Goal: Task Accomplishment & Management: Complete application form

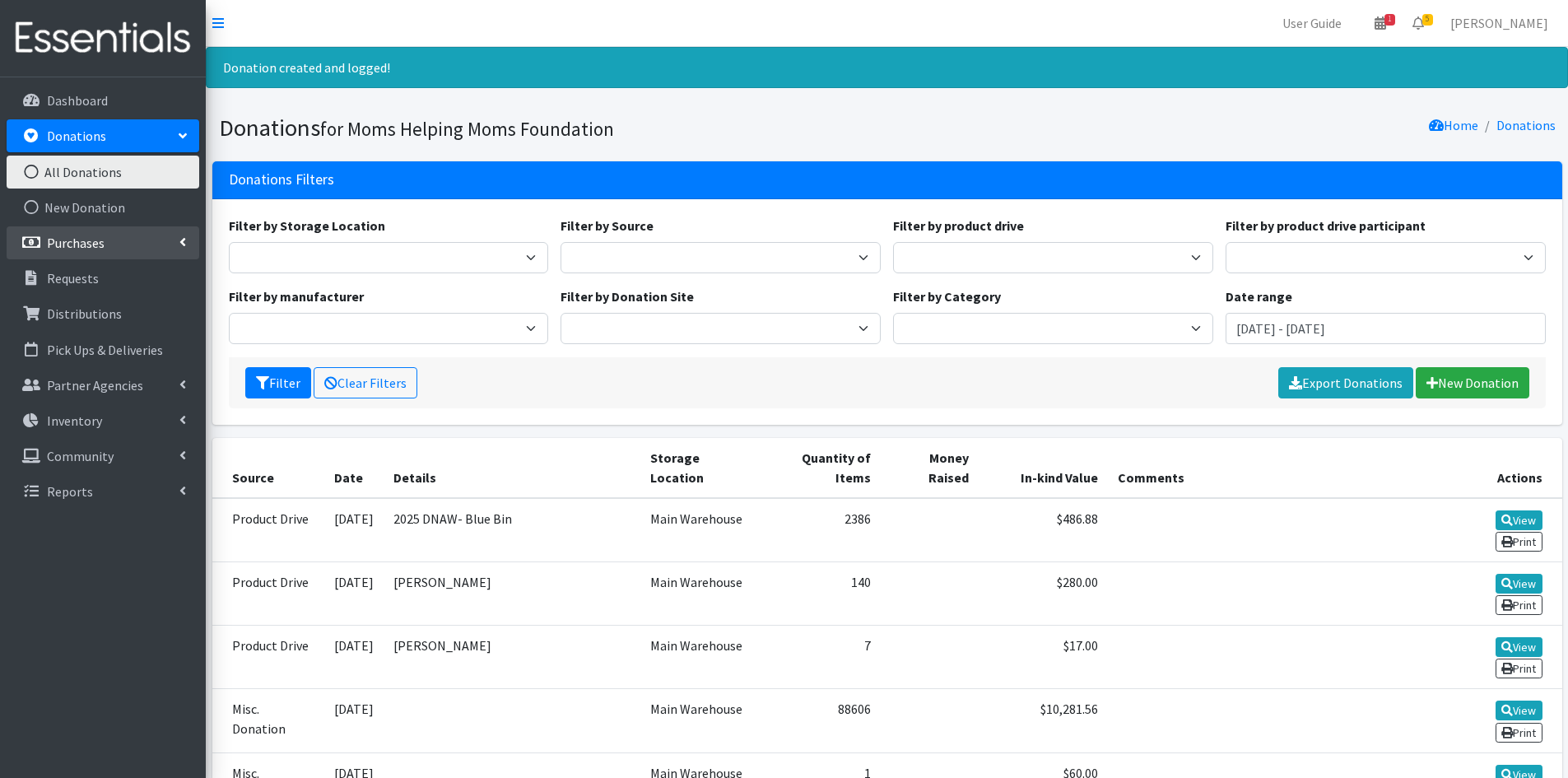
click at [97, 240] on p "Purchases" at bounding box center [76, 243] width 58 height 16
click at [89, 274] on link "All Purchases" at bounding box center [102, 278] width 192 height 33
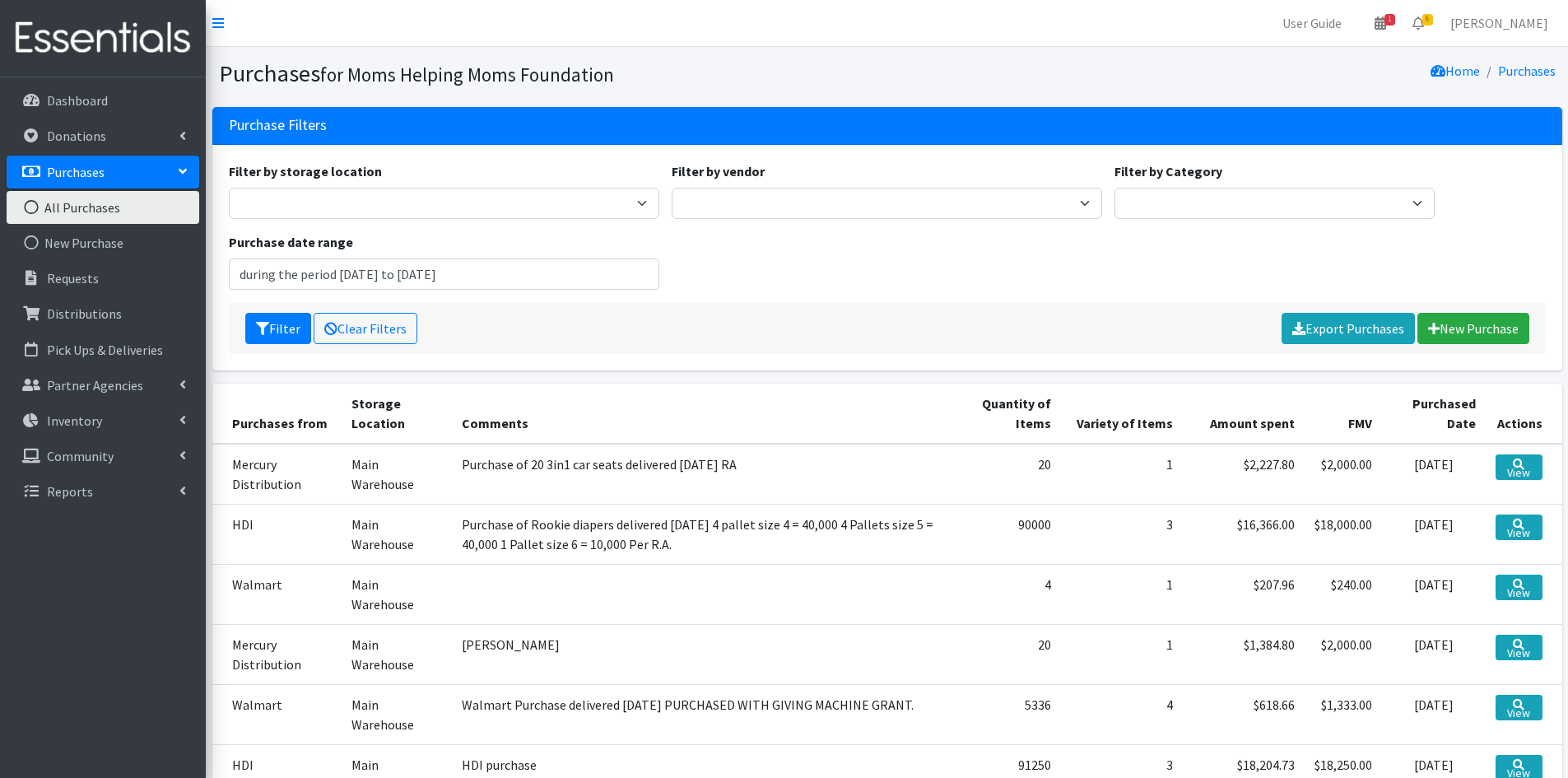
type input "[DATE] - [DATE]"
click at [180, 133] on icon at bounding box center [183, 136] width 7 height 14
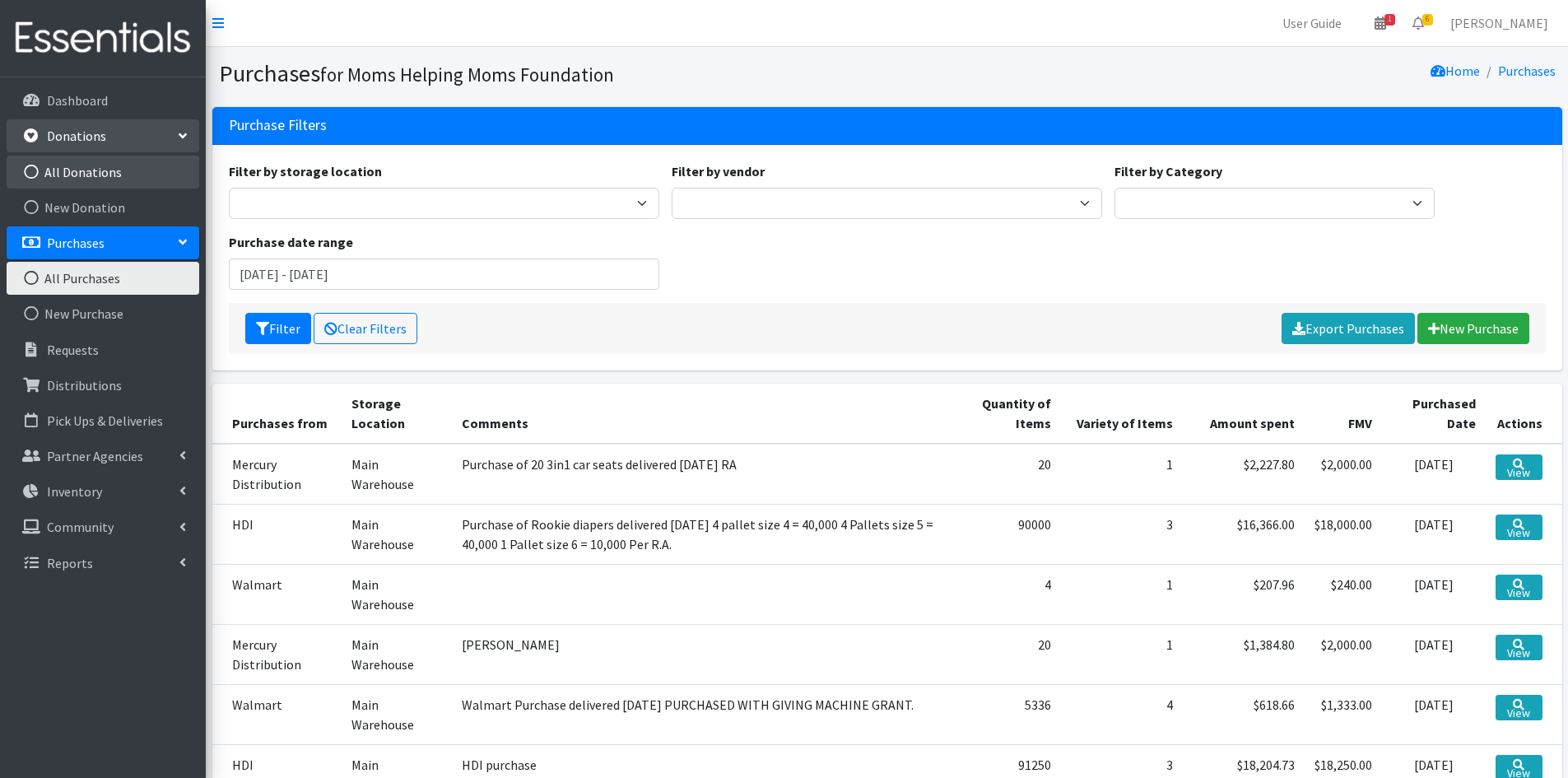
click at [100, 169] on link "All Donations" at bounding box center [102, 172] width 192 height 33
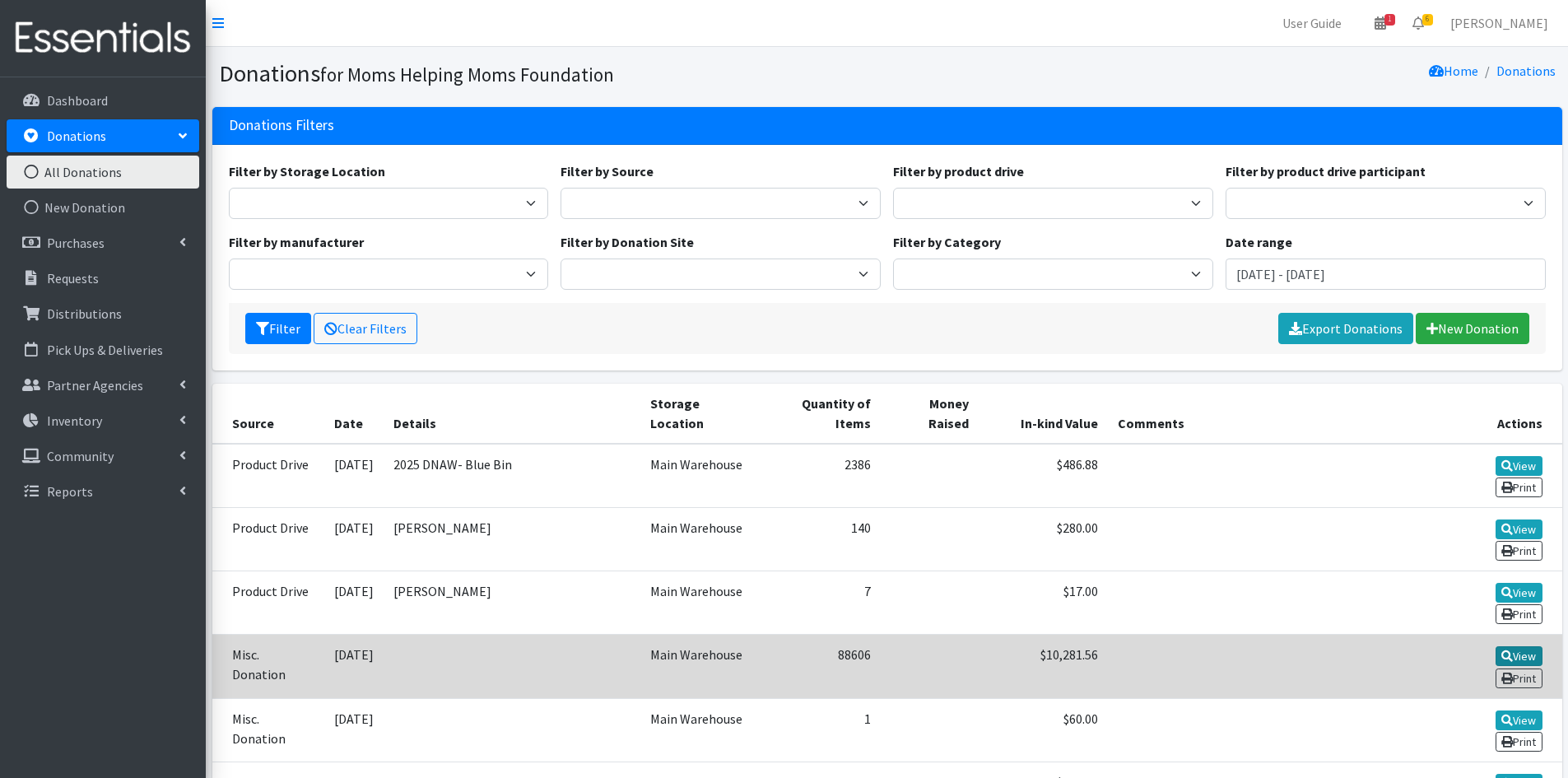
click at [1495, 646] on link "View" at bounding box center [1519, 655] width 47 height 19
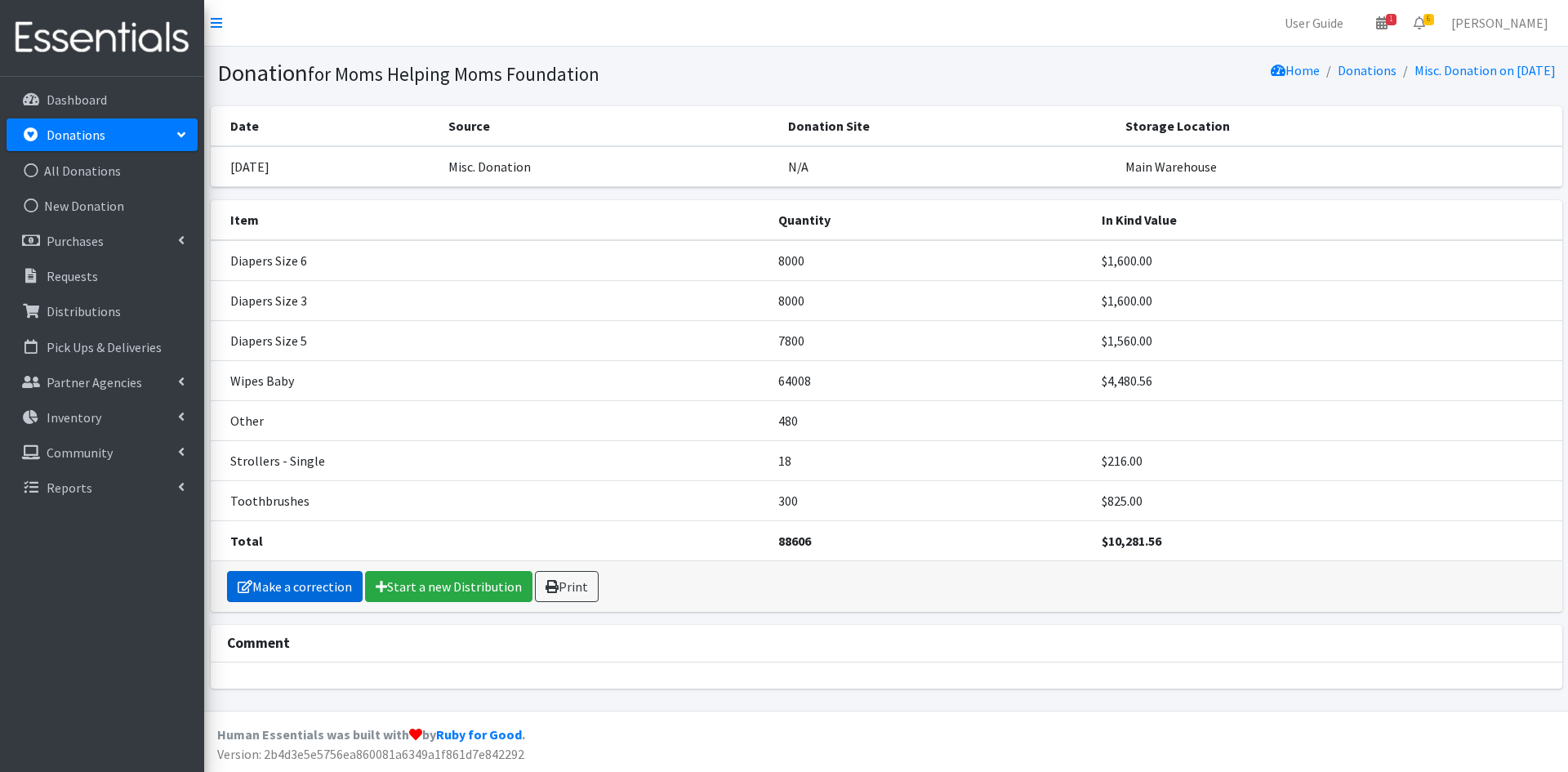
click at [292, 582] on link "Make a correction" at bounding box center [294, 586] width 135 height 31
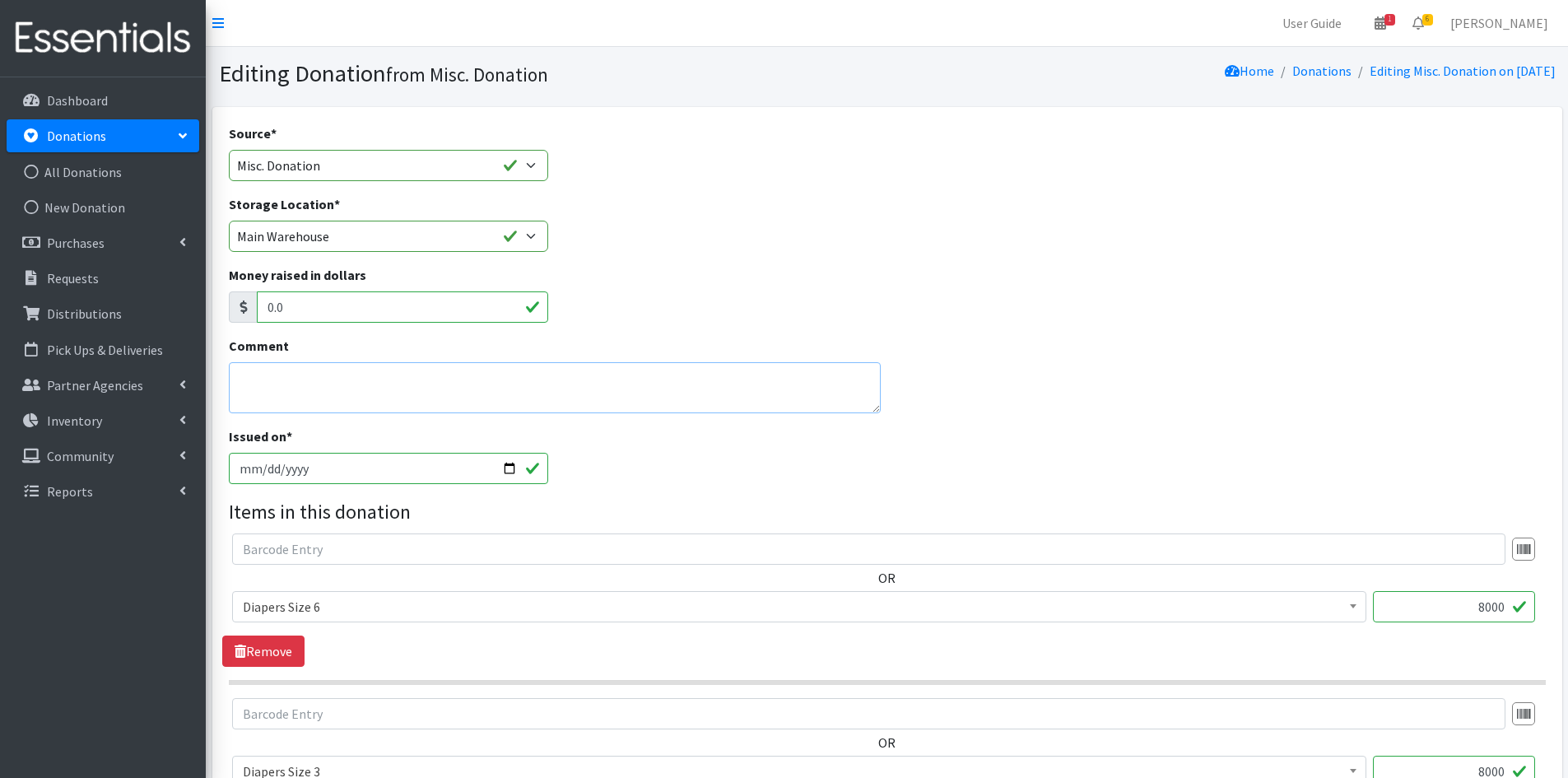
click at [290, 372] on textarea "Comment" at bounding box center [555, 388] width 653 height 51
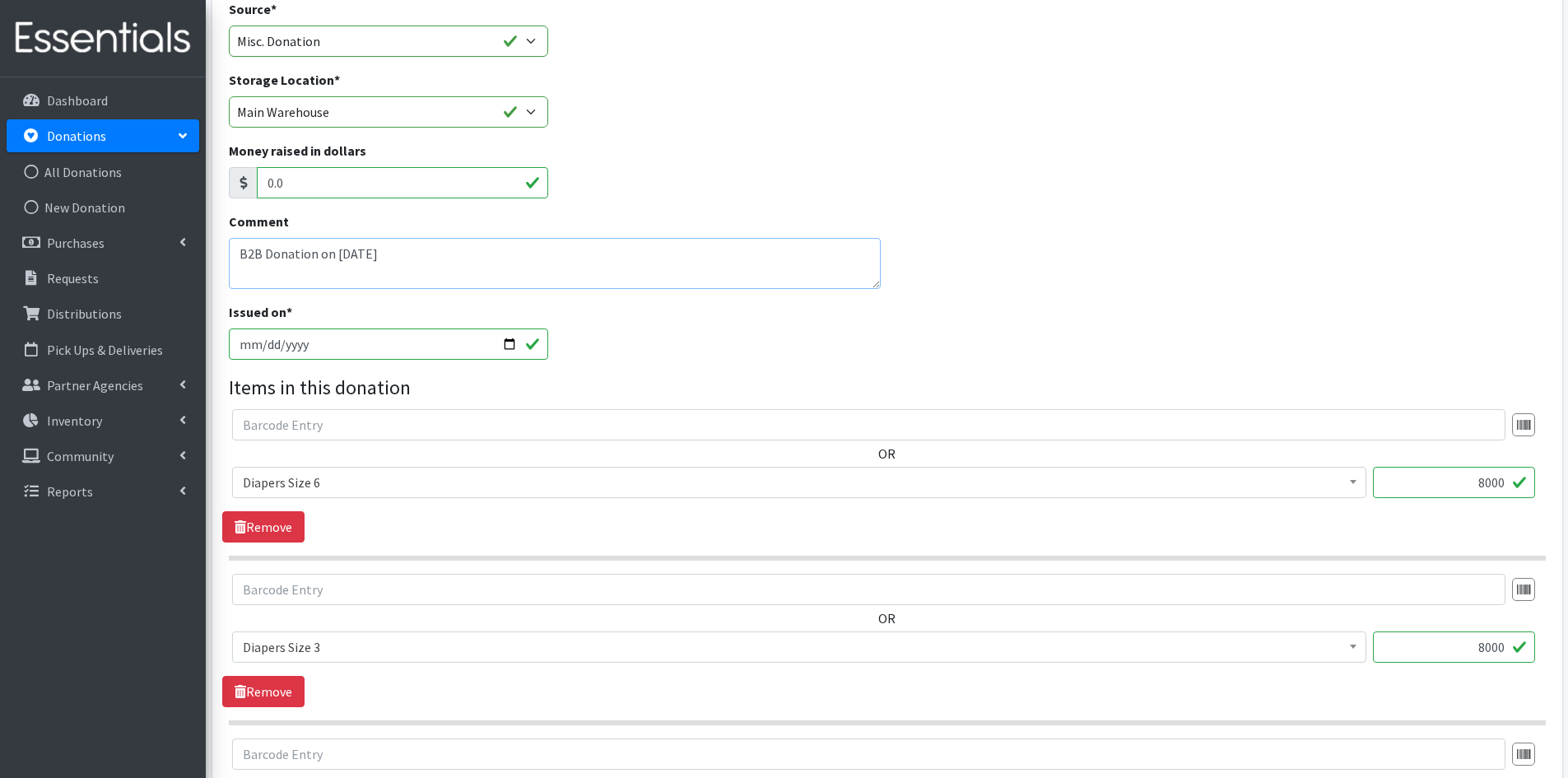
scroll to position [164, 0]
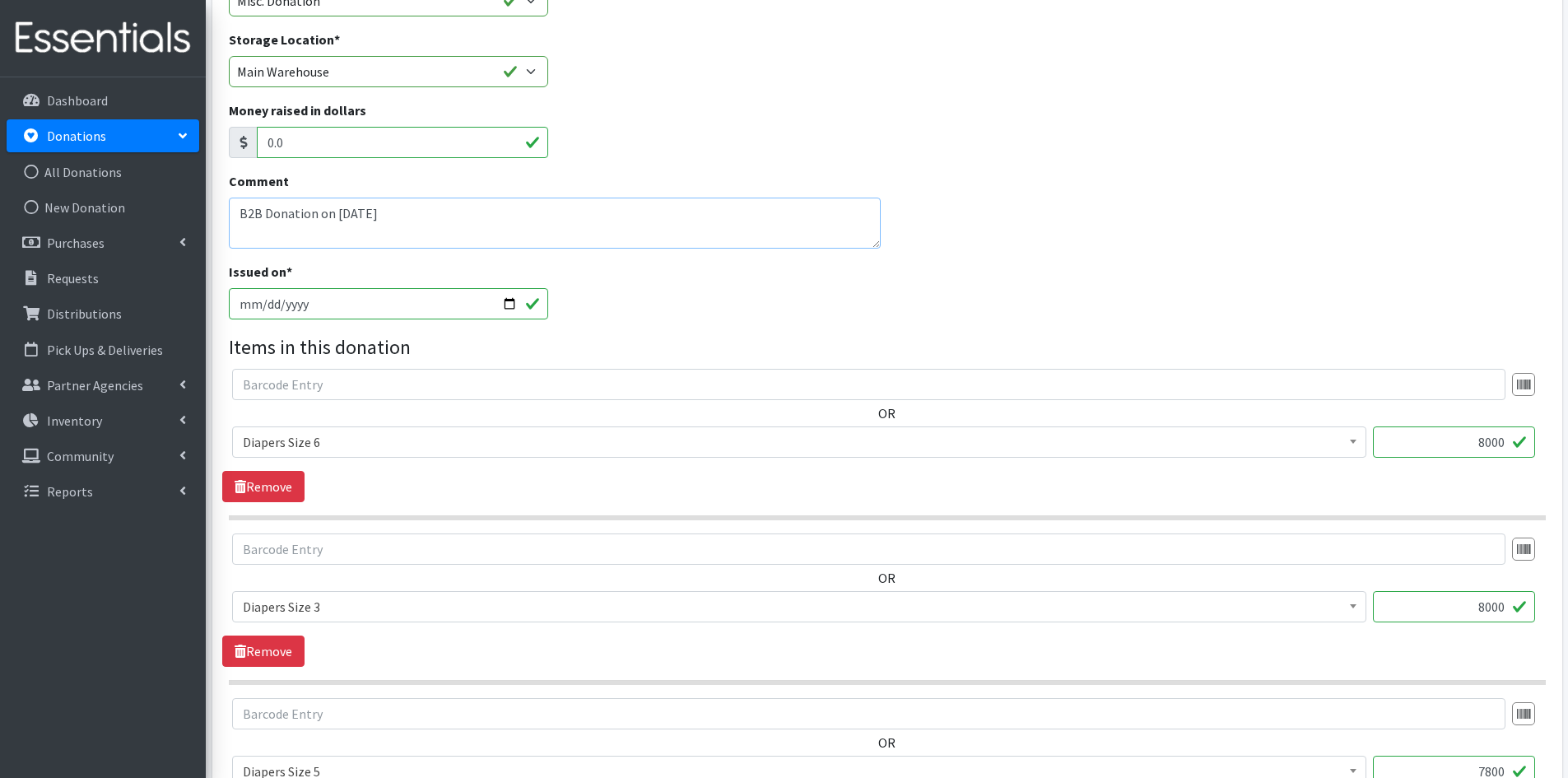
type textarea "B2B Donation on [DATE]"
click at [1353, 444] on b at bounding box center [1352, 442] width 7 height 4
click at [1472, 435] on input "8000" at bounding box center [1454, 442] width 162 height 31
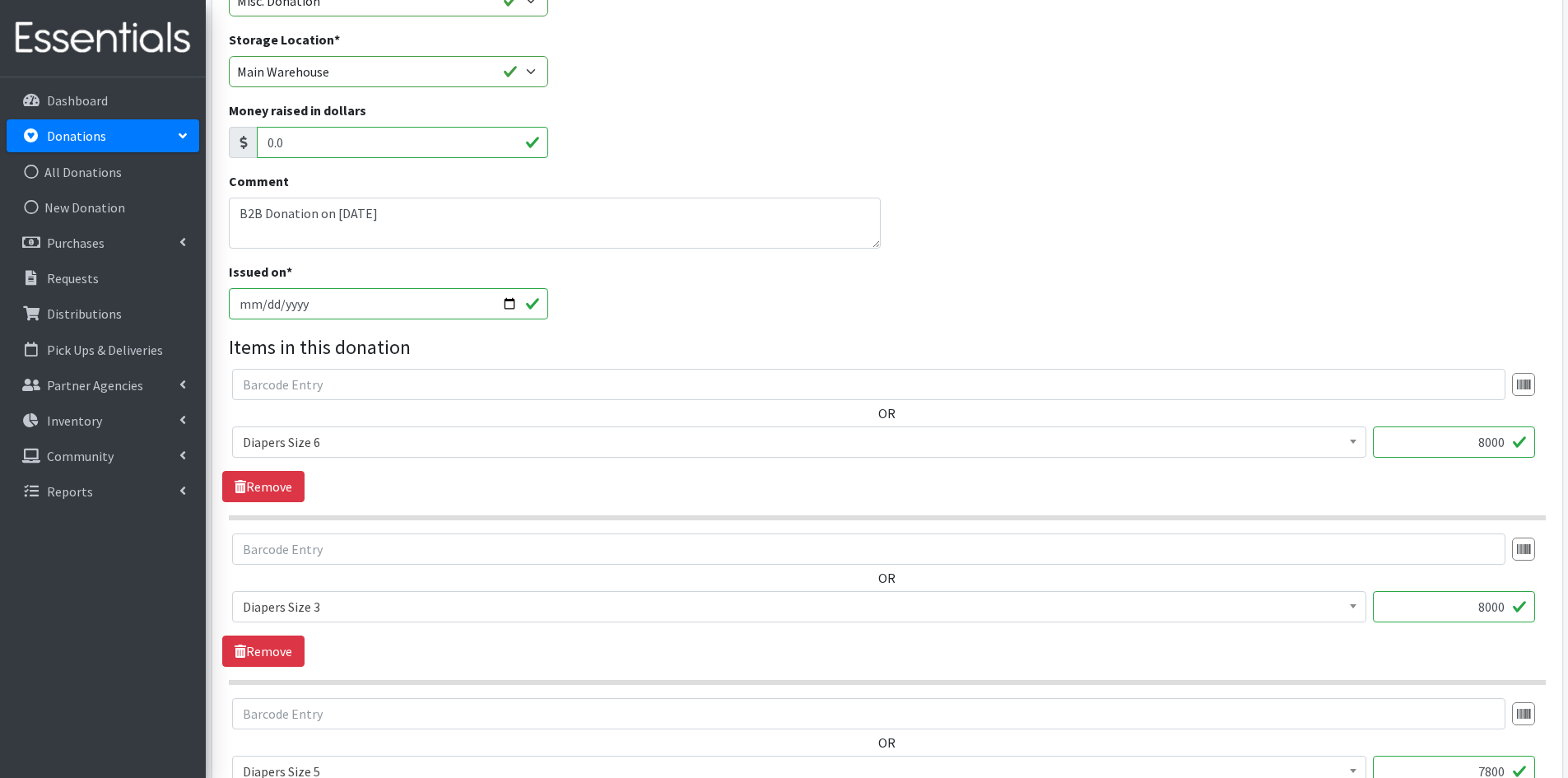
drag, startPoint x: 1508, startPoint y: 437, endPoint x: 1465, endPoint y: 451, distance: 45.2
click at [1465, 451] on input "8000" at bounding box center [1454, 442] width 162 height 31
type input "7400"
drag, startPoint x: 1503, startPoint y: 606, endPoint x: 1470, endPoint y: 608, distance: 33.1
click at [1470, 608] on input "8000" at bounding box center [1454, 606] width 162 height 31
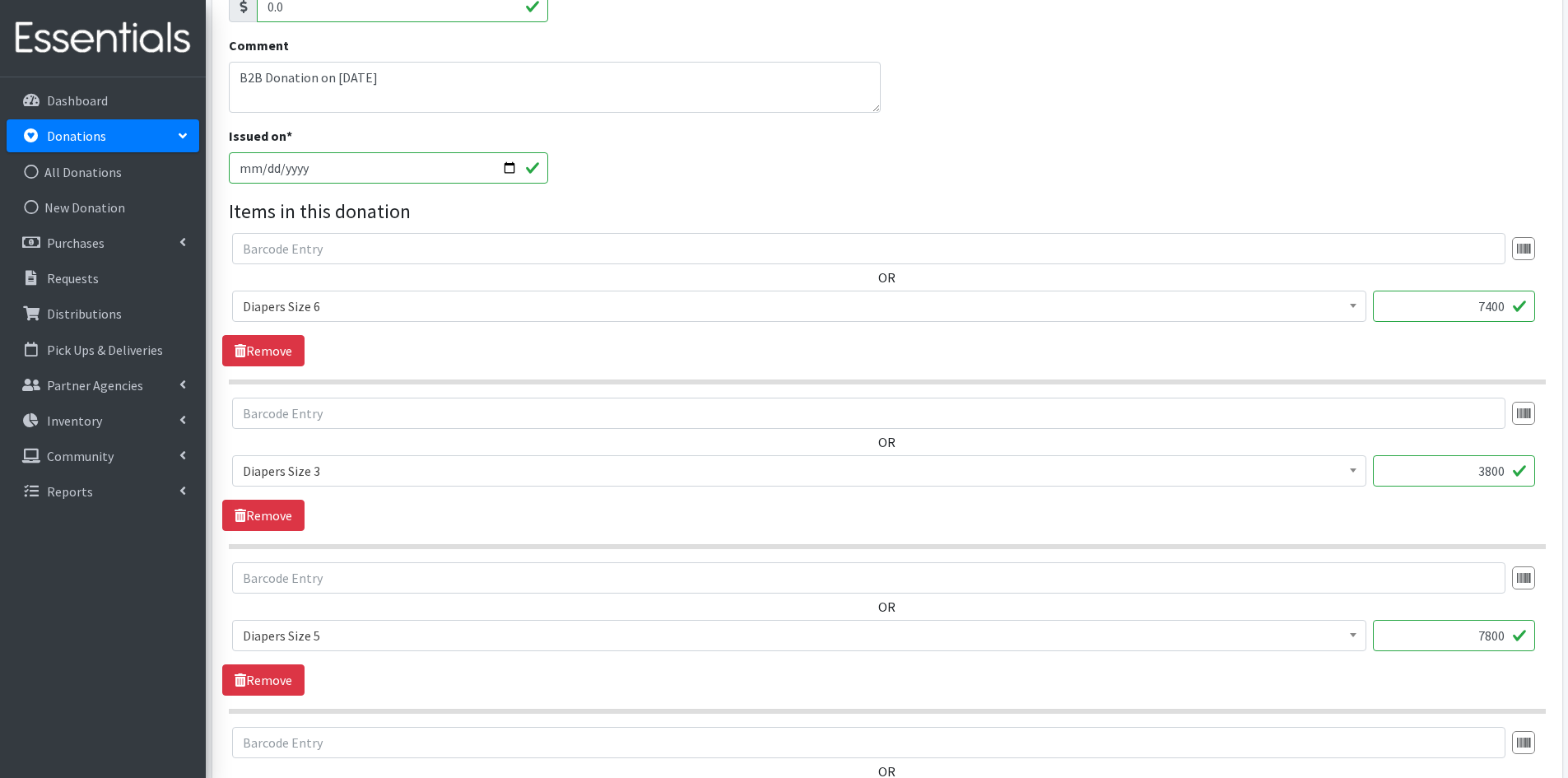
scroll to position [330, 0]
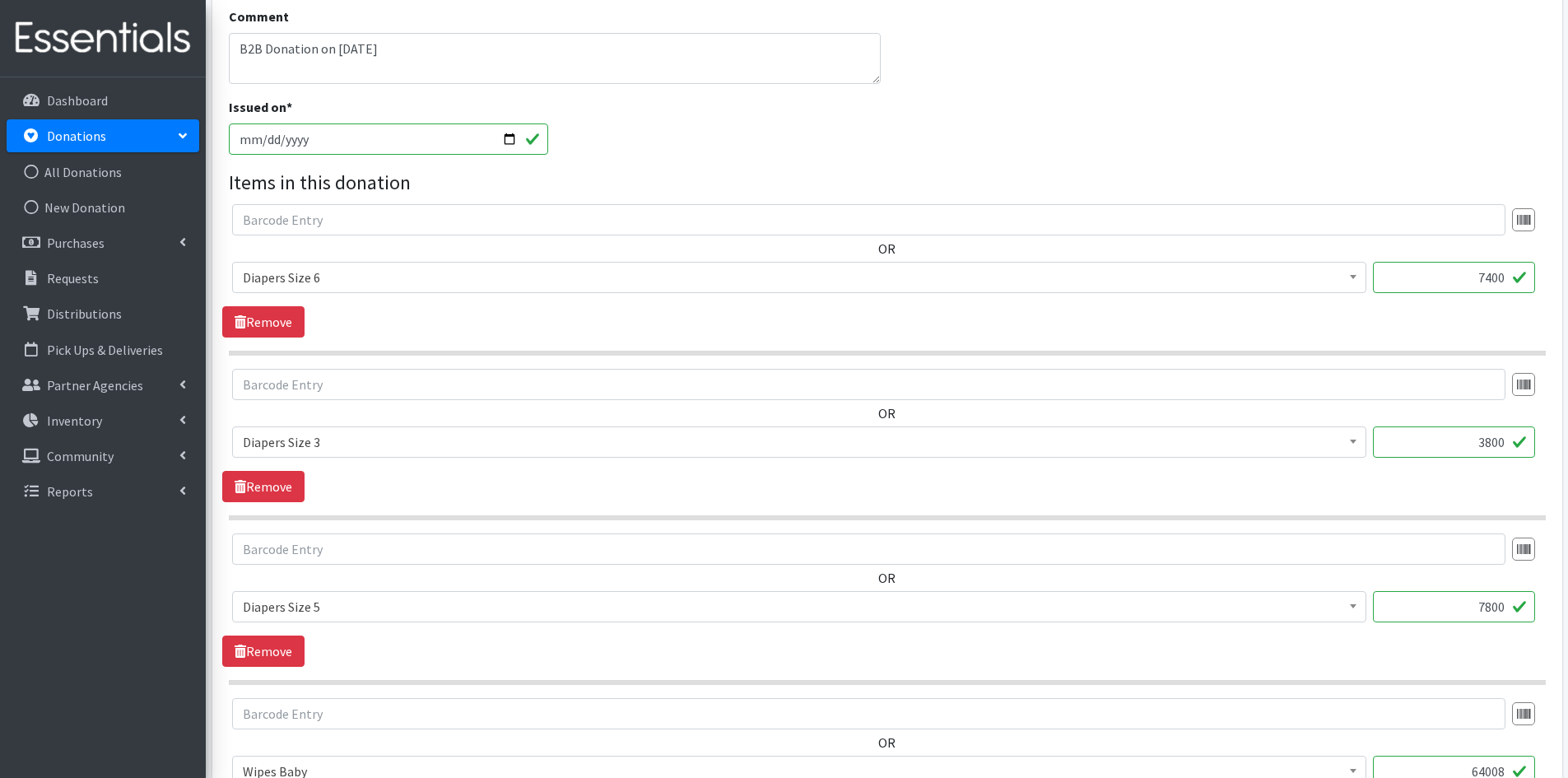
type input "3800"
click at [1492, 605] on input "7800" at bounding box center [1454, 606] width 162 height 31
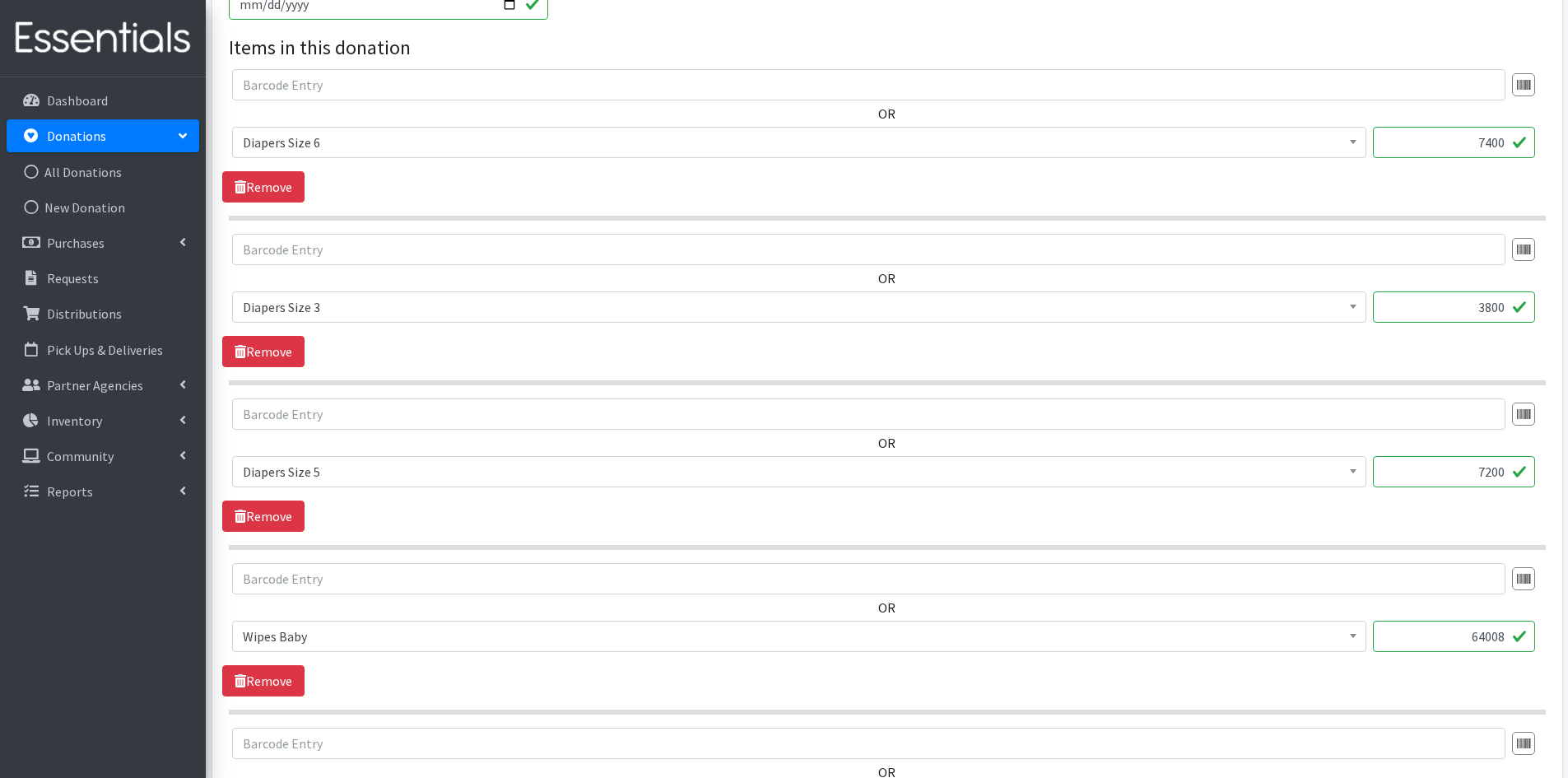
scroll to position [494, 0]
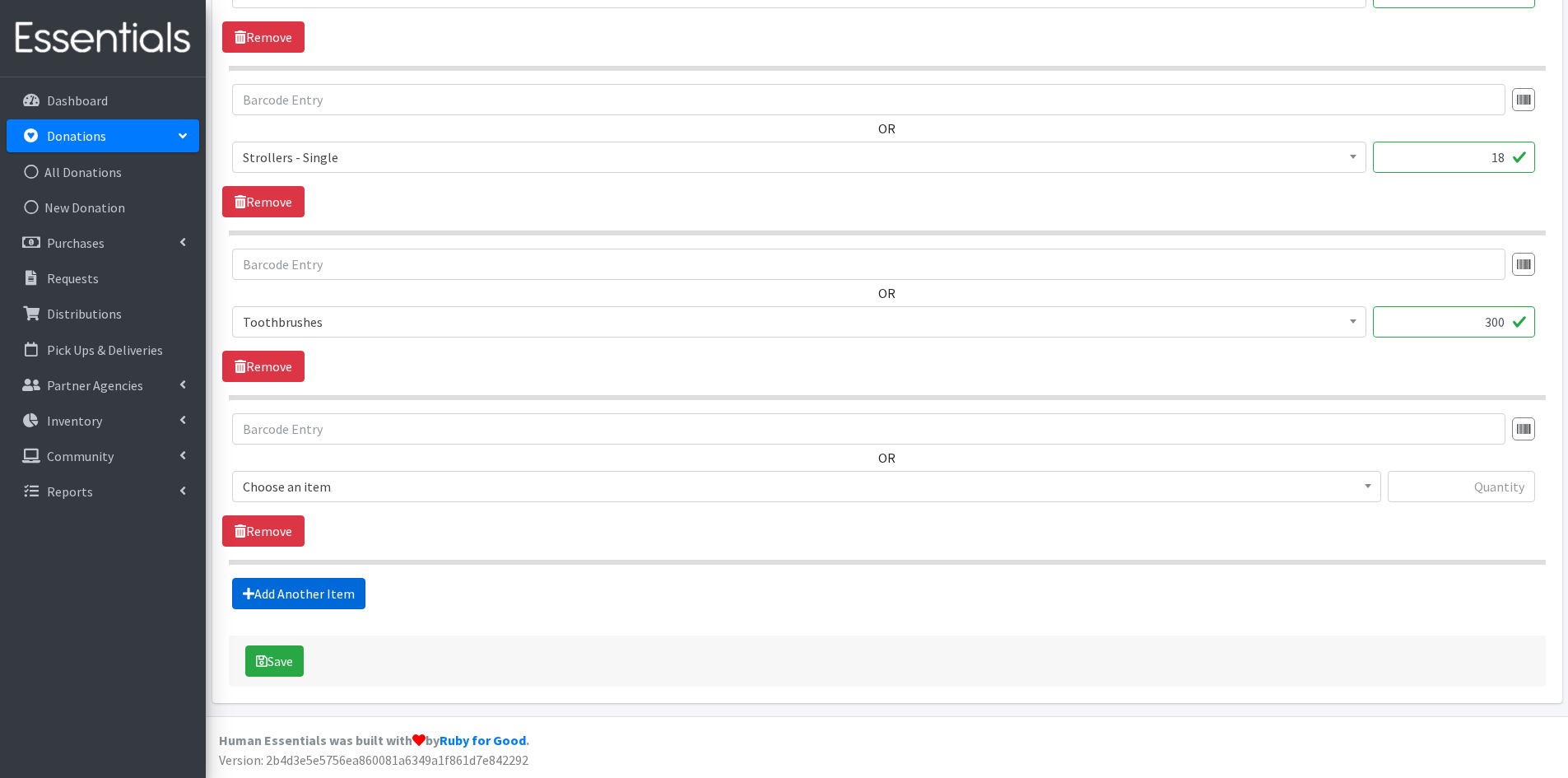
type input "7200"
click at [294, 585] on link "Add Another Item" at bounding box center [299, 593] width 133 height 31
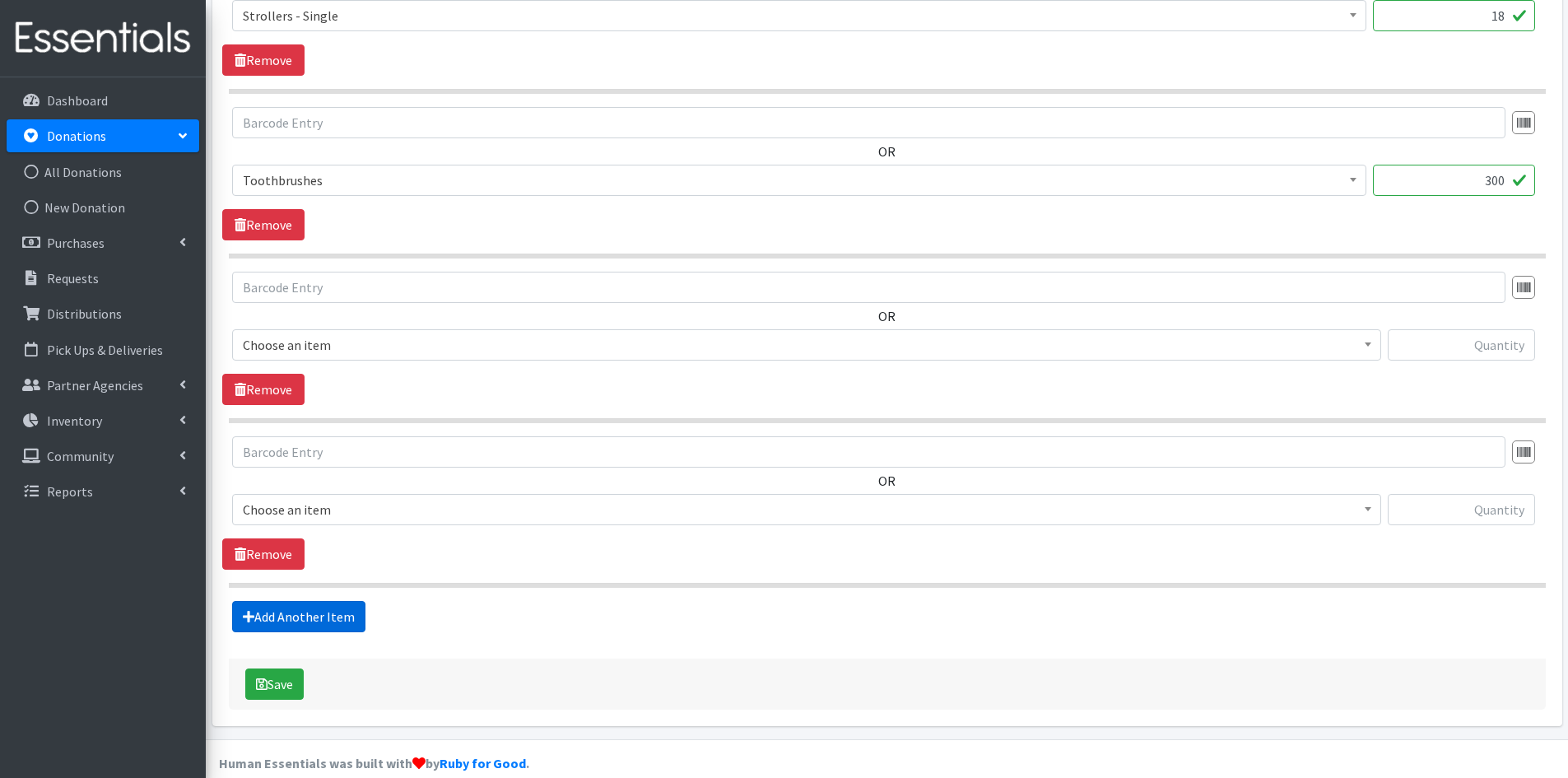
scroll to position [1436, 0]
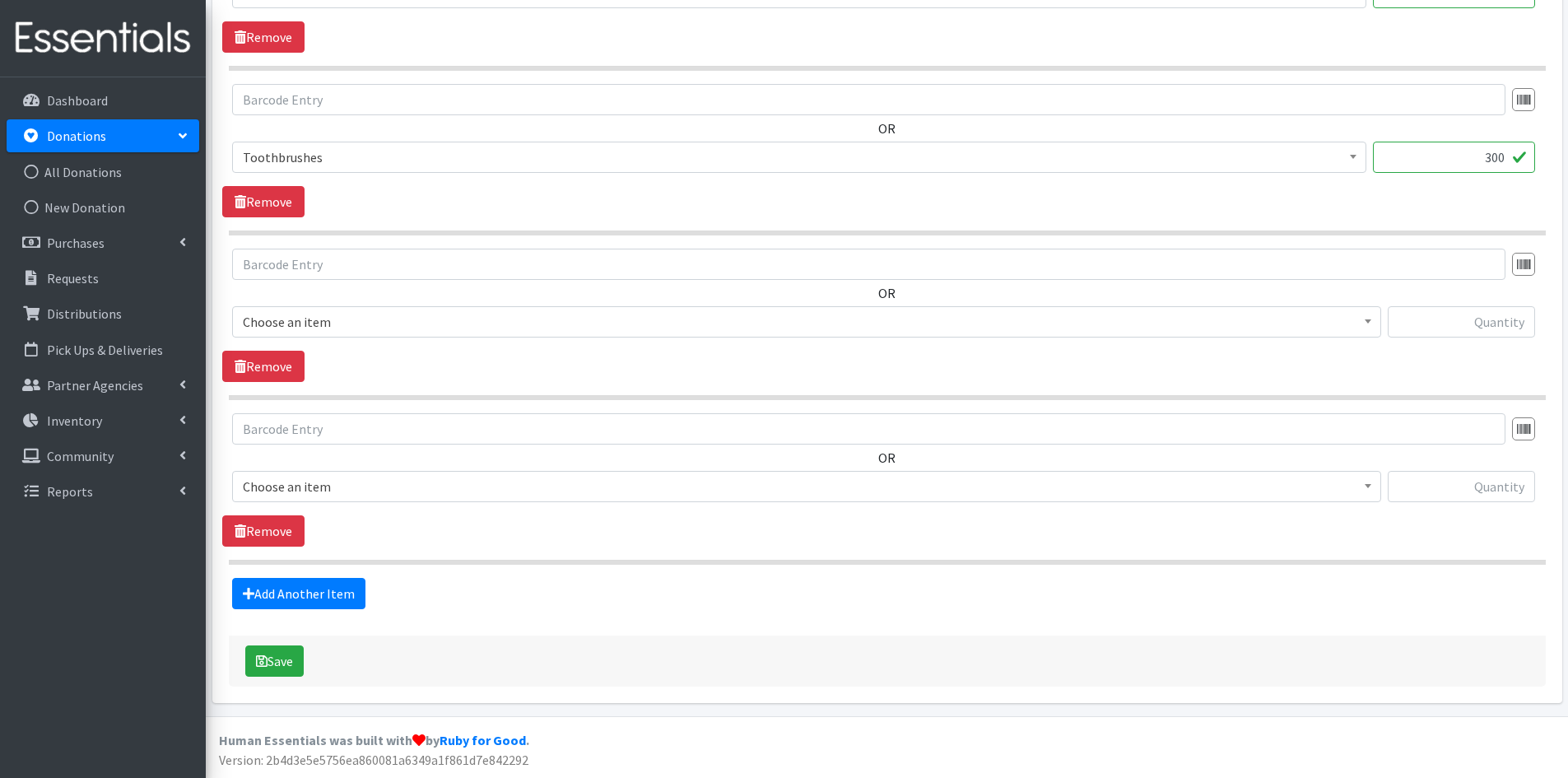
click at [1371, 491] on span at bounding box center [1367, 484] width 16 height 25
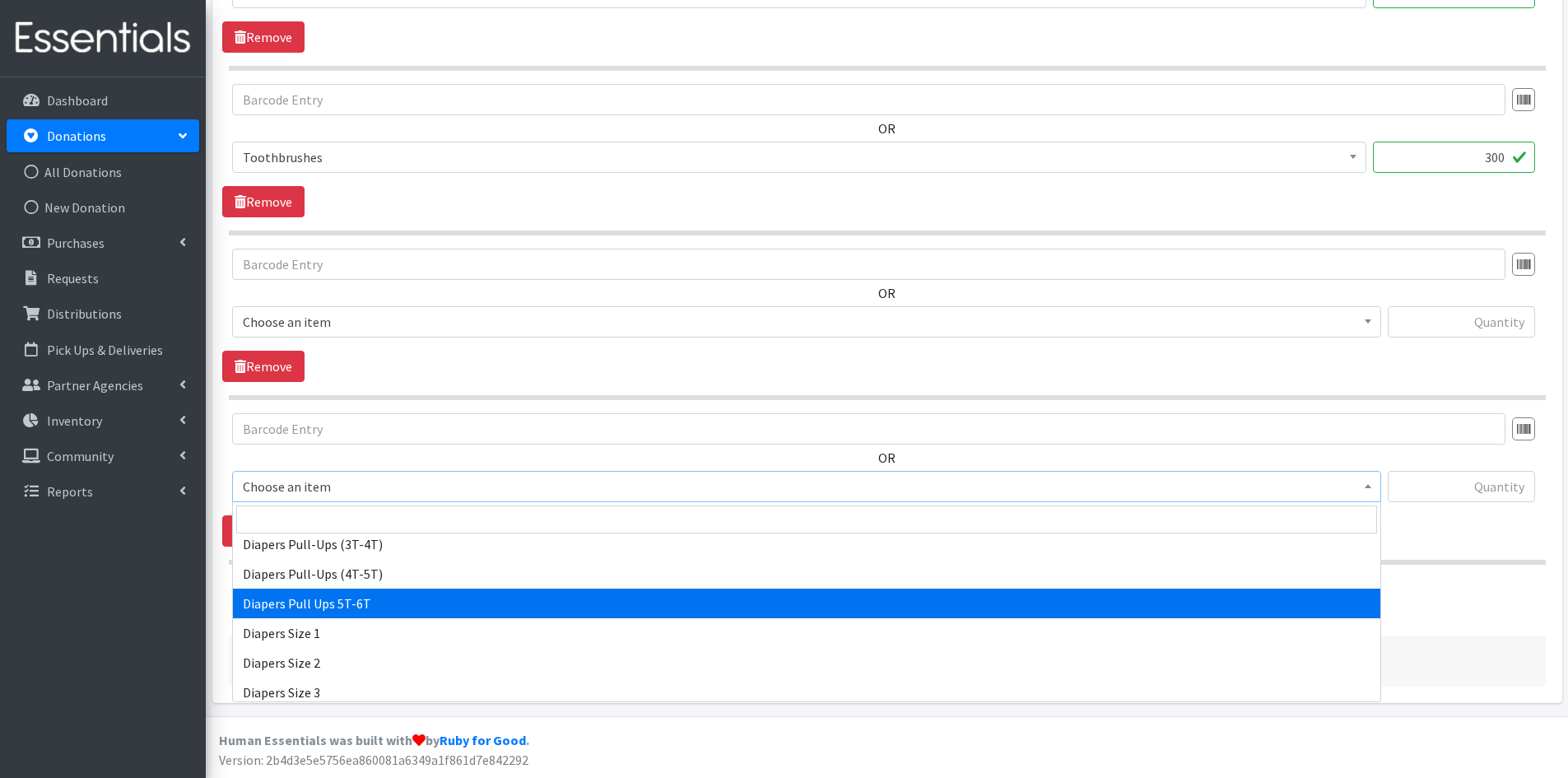
scroll to position [1728, 0]
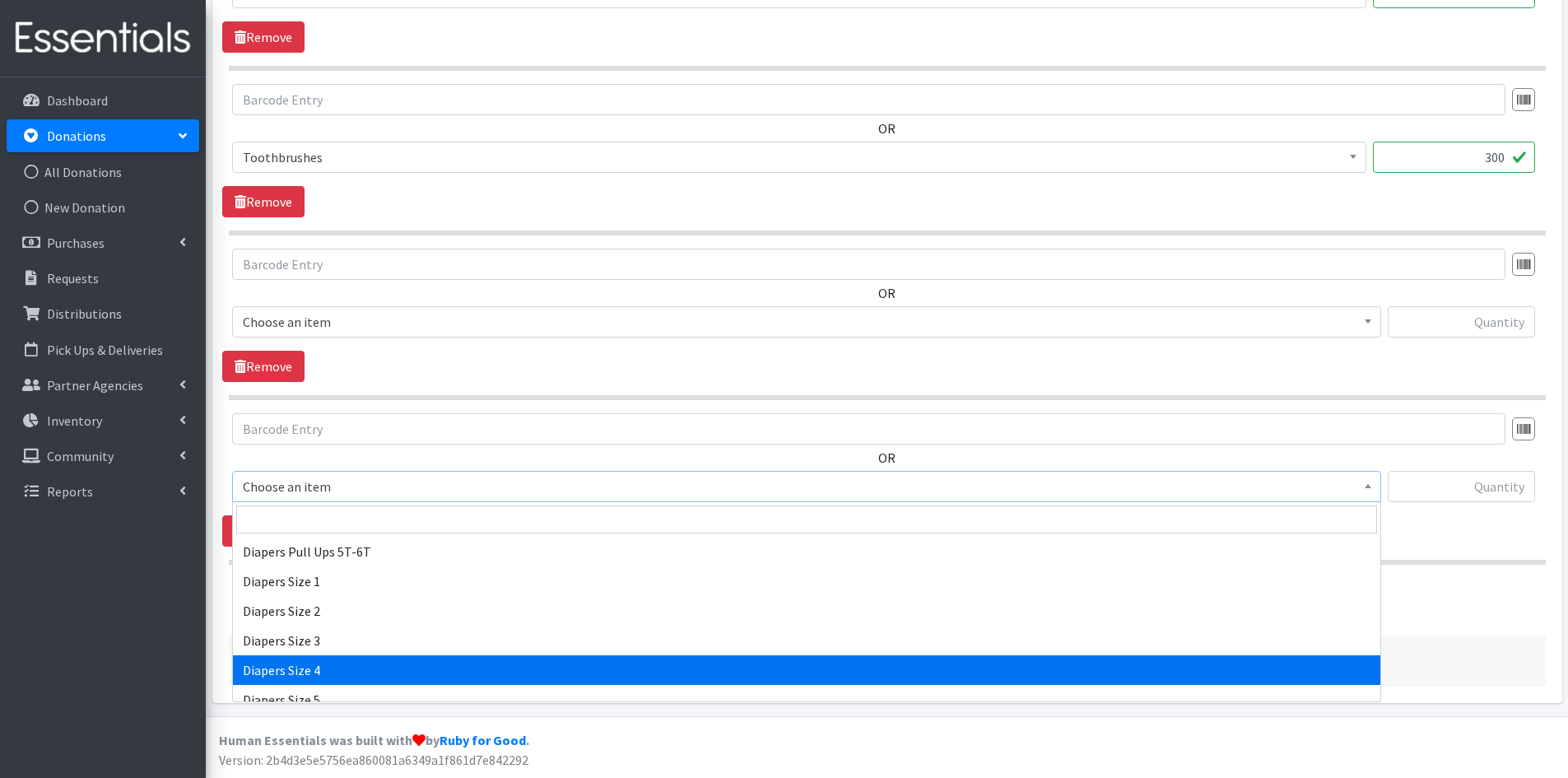
select select "1967"
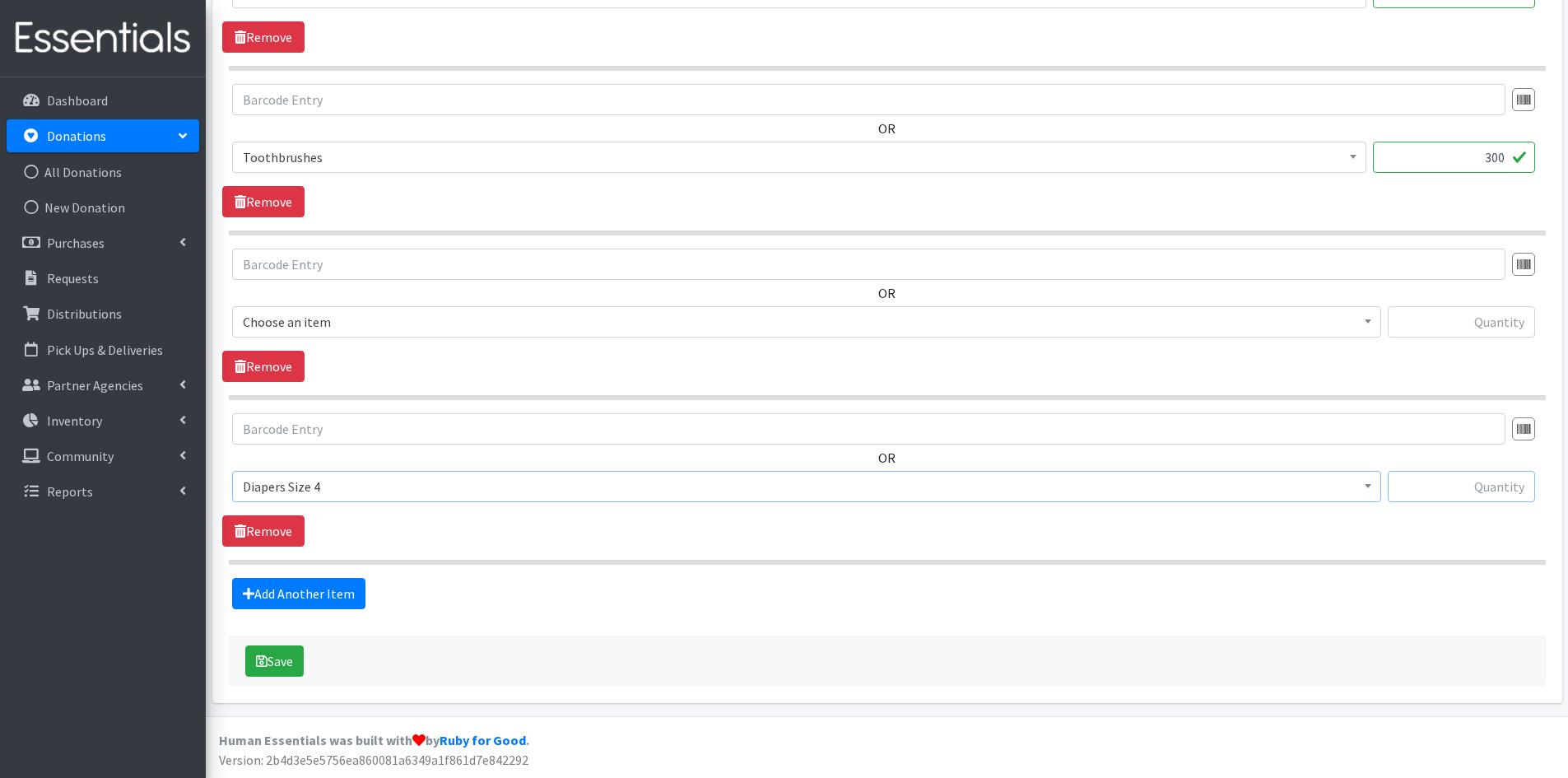
click at [1452, 493] on input "text" at bounding box center [1461, 486] width 147 height 31
type input "3,400"
click at [301, 588] on link "Add Another Item" at bounding box center [299, 593] width 133 height 31
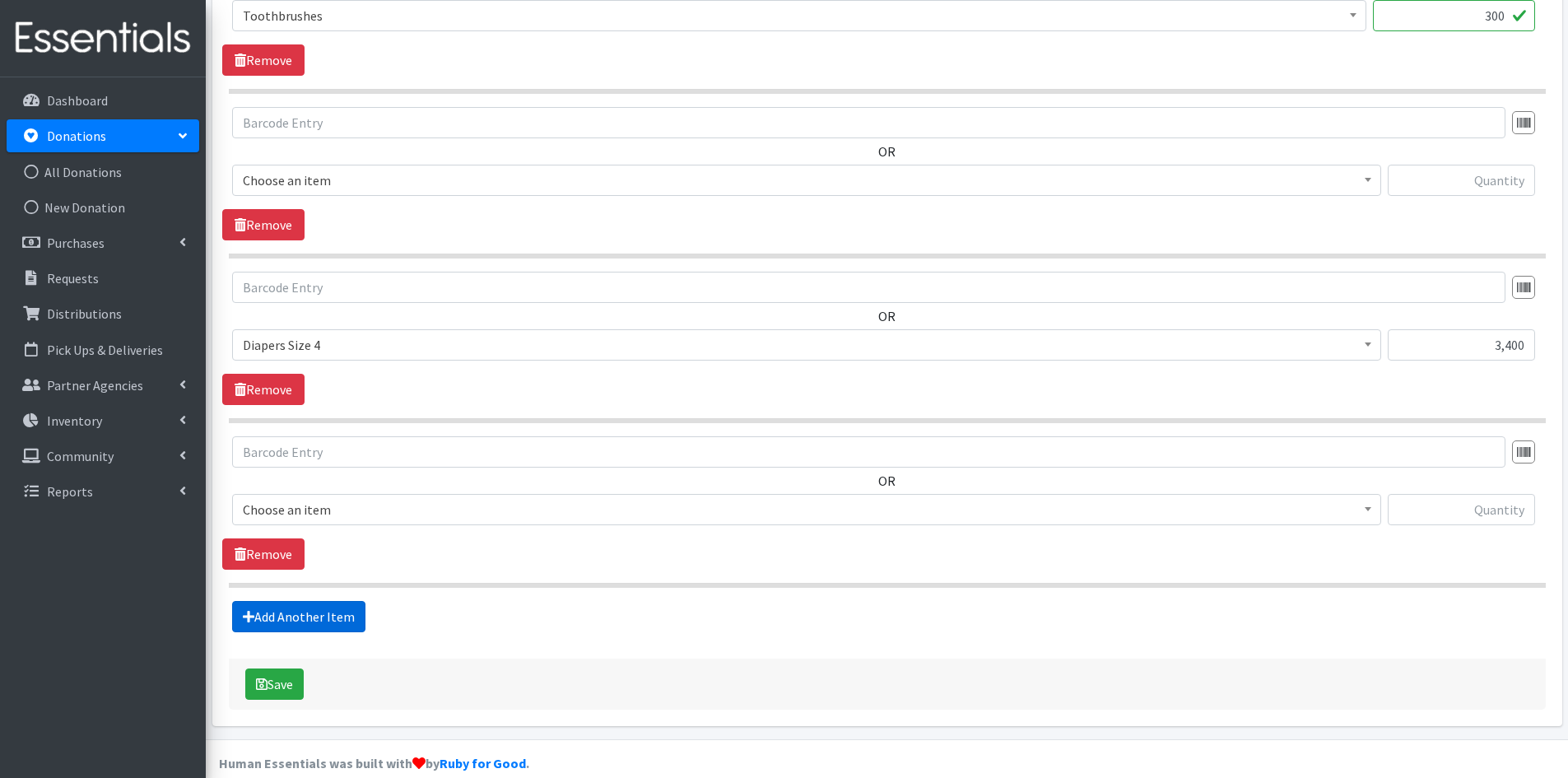
scroll to position [1601, 0]
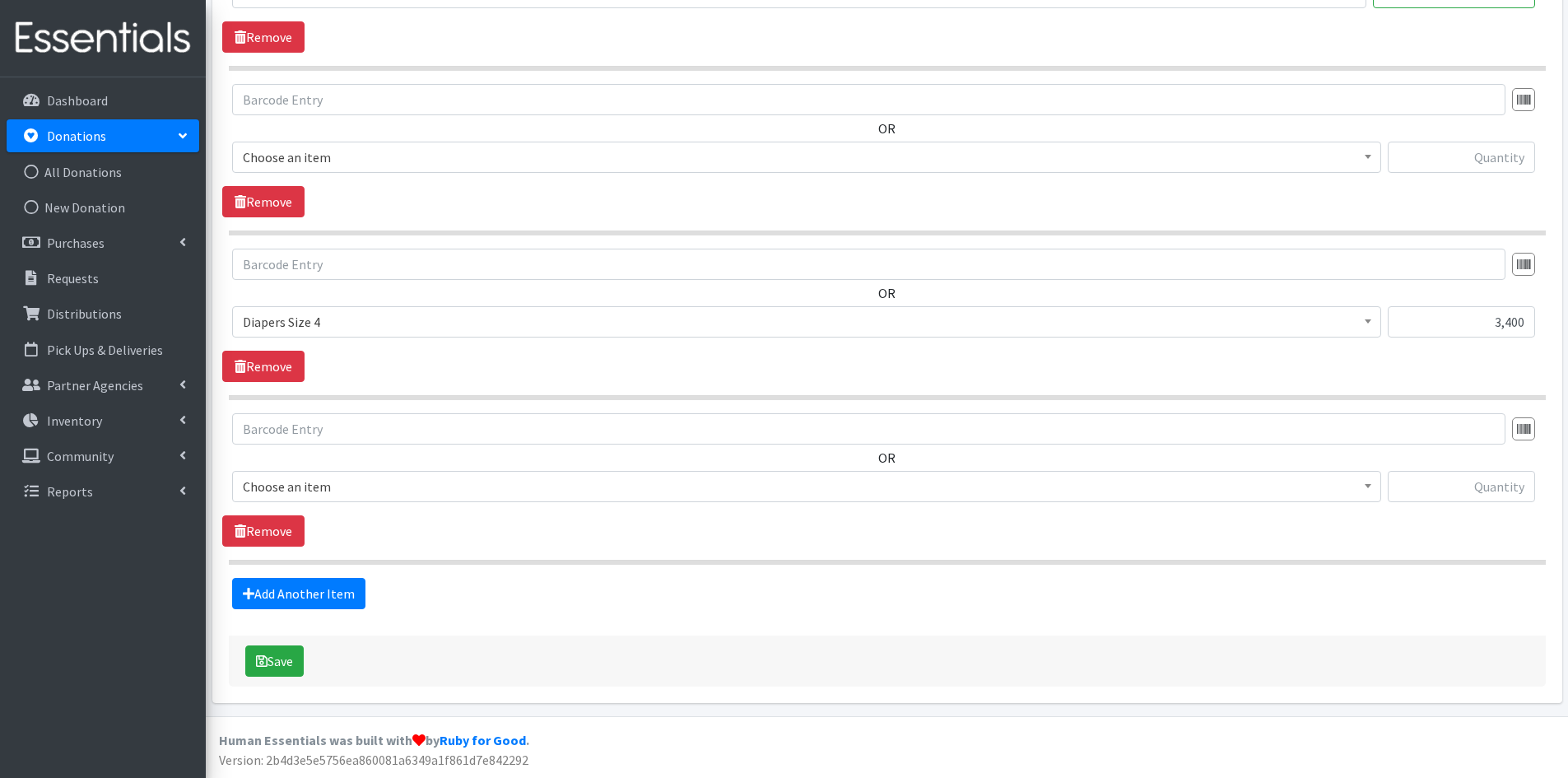
click at [1365, 485] on b at bounding box center [1368, 486] width 7 height 4
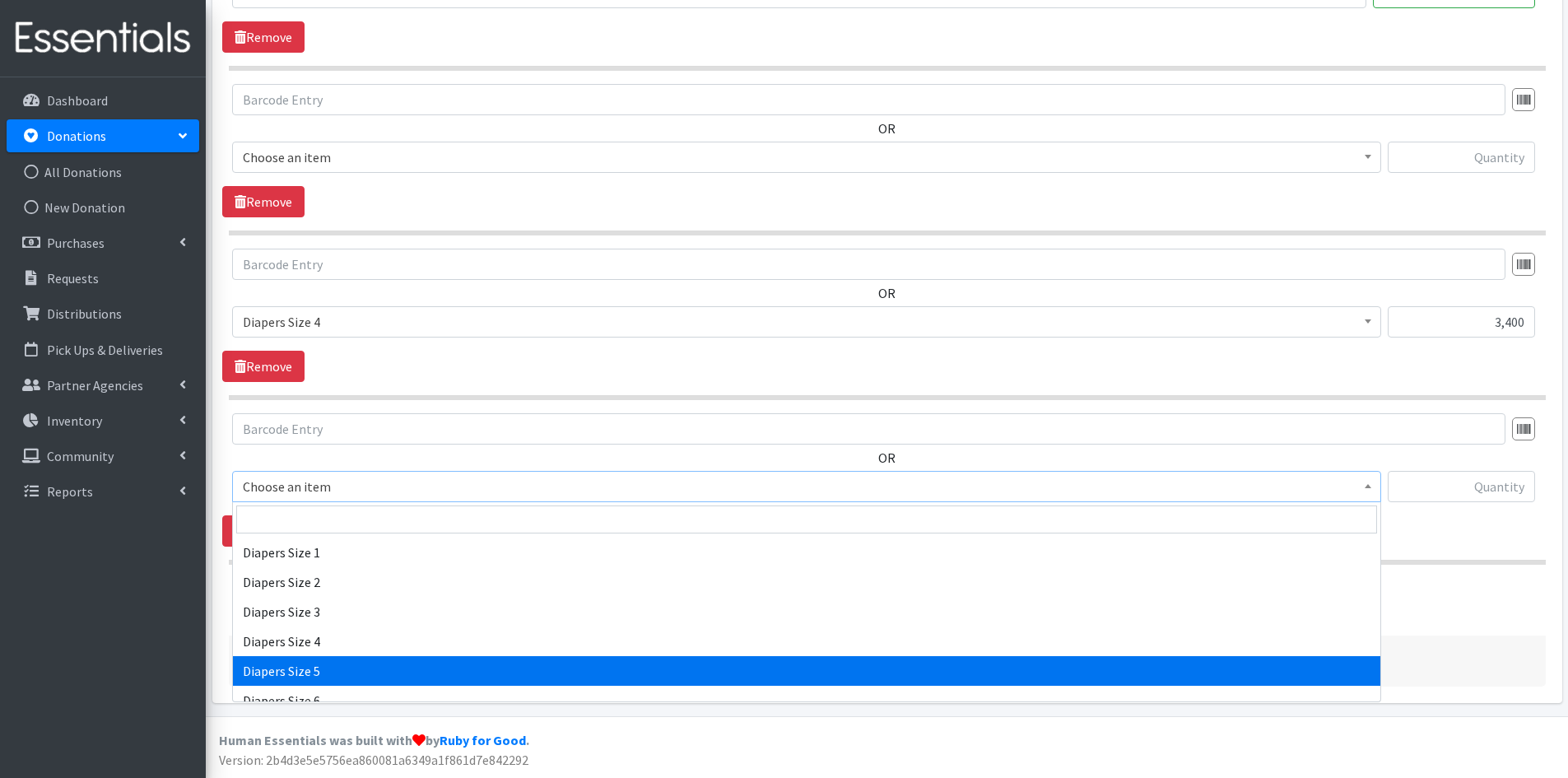
scroll to position [1728, 0]
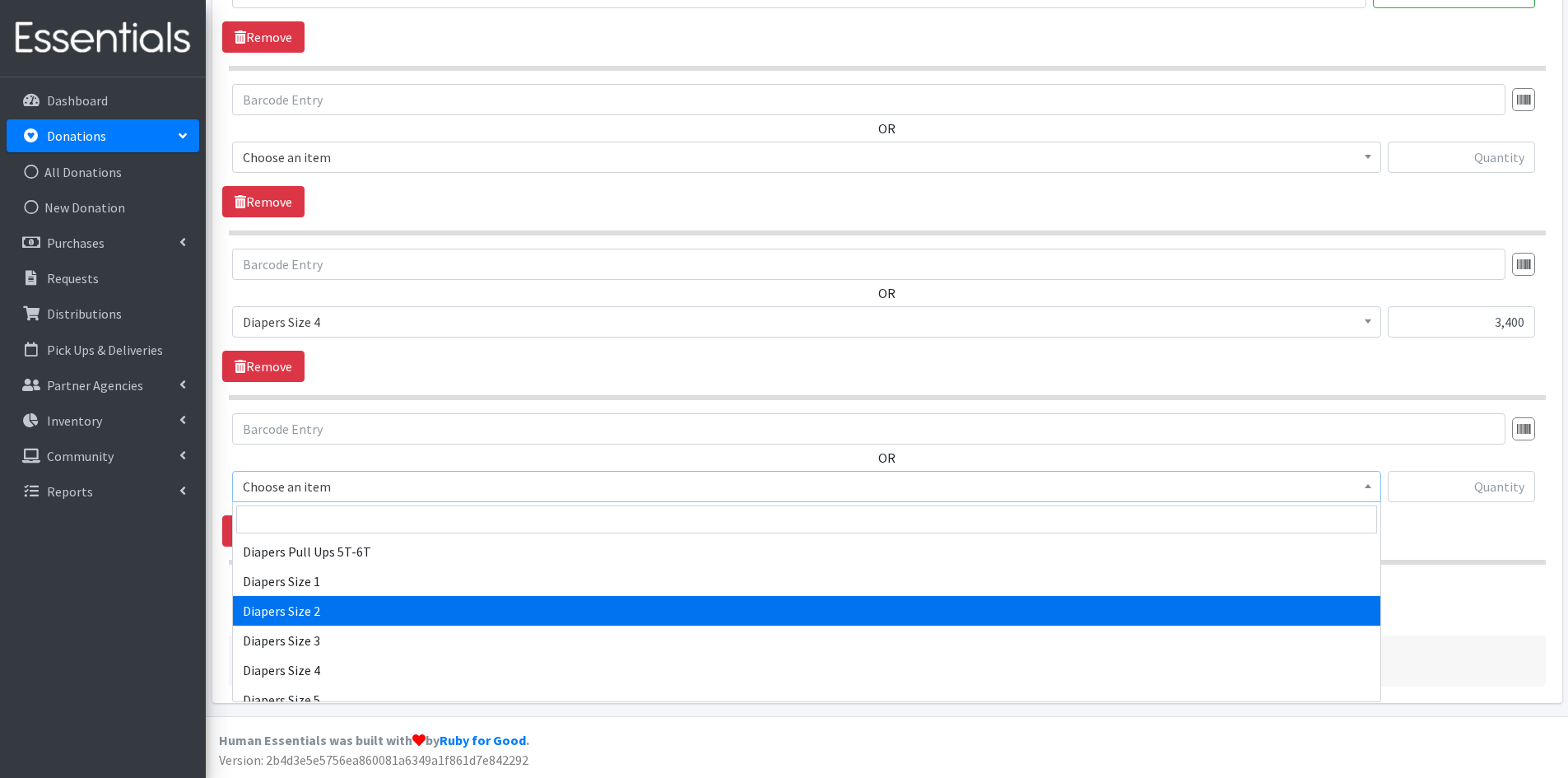
select select "1965"
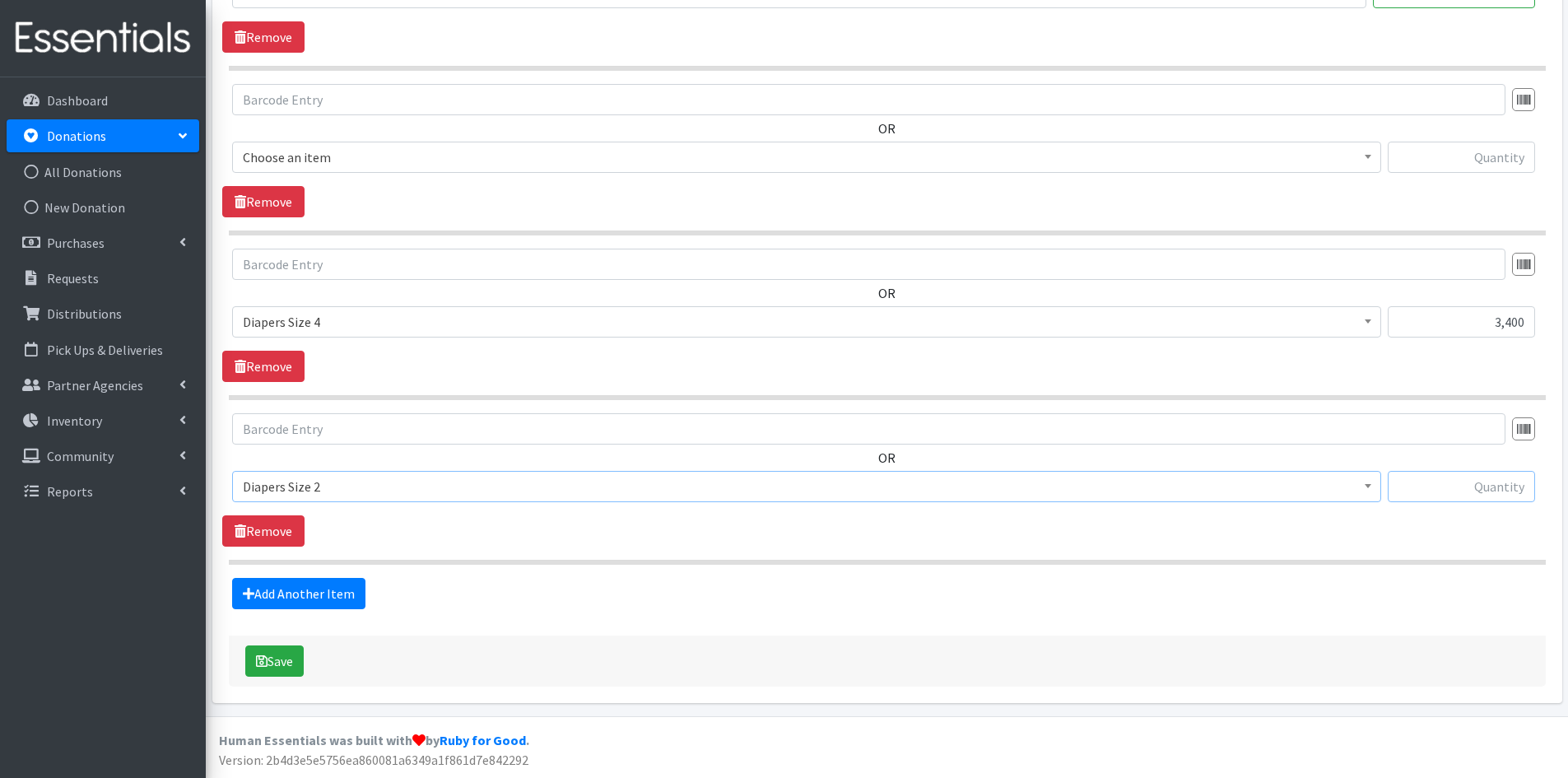
click at [1466, 490] on input "text" at bounding box center [1461, 486] width 147 height 31
type input "800"
click at [314, 591] on link "Add Another Item" at bounding box center [299, 593] width 133 height 31
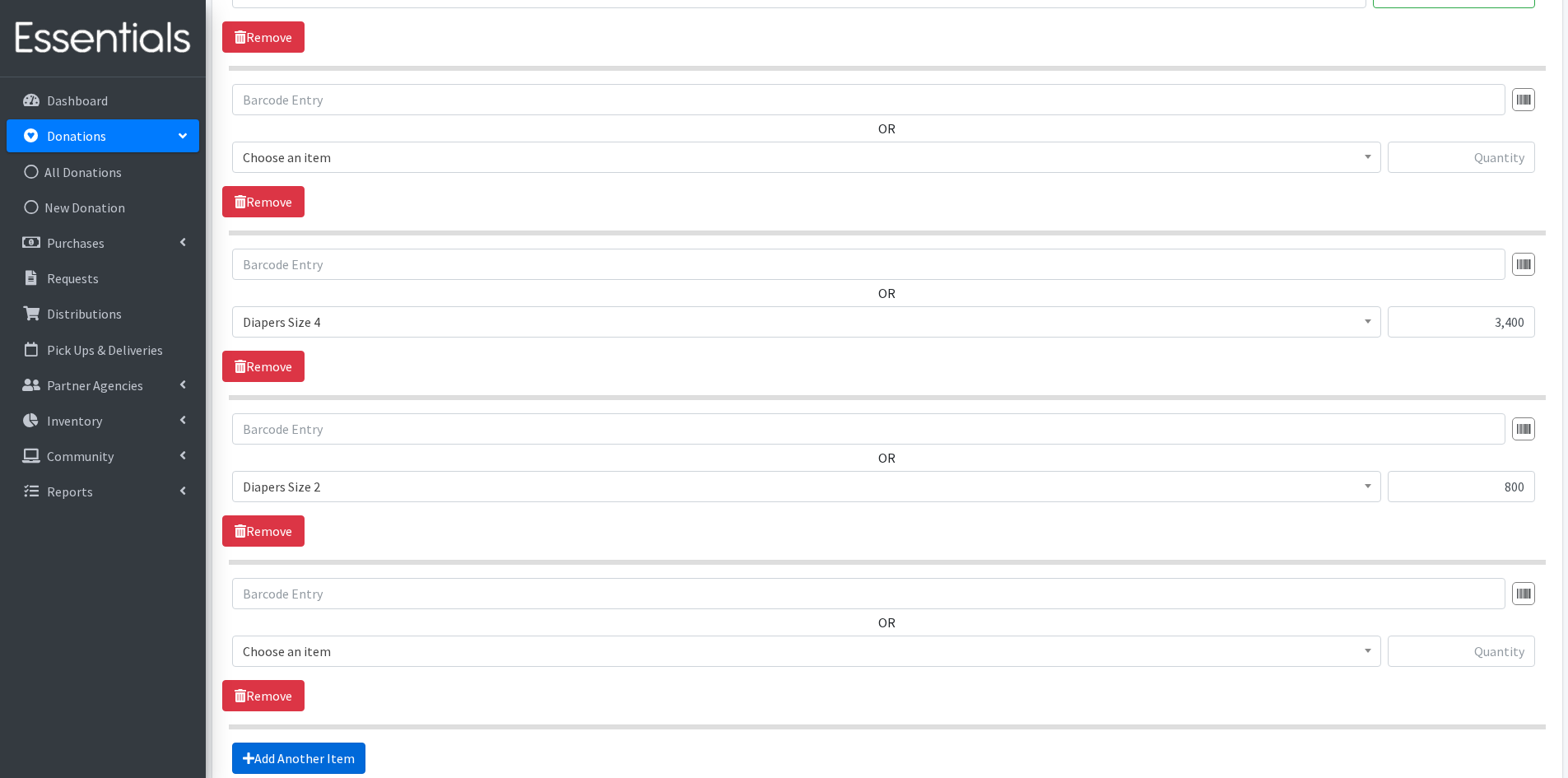
scroll to position [1766, 0]
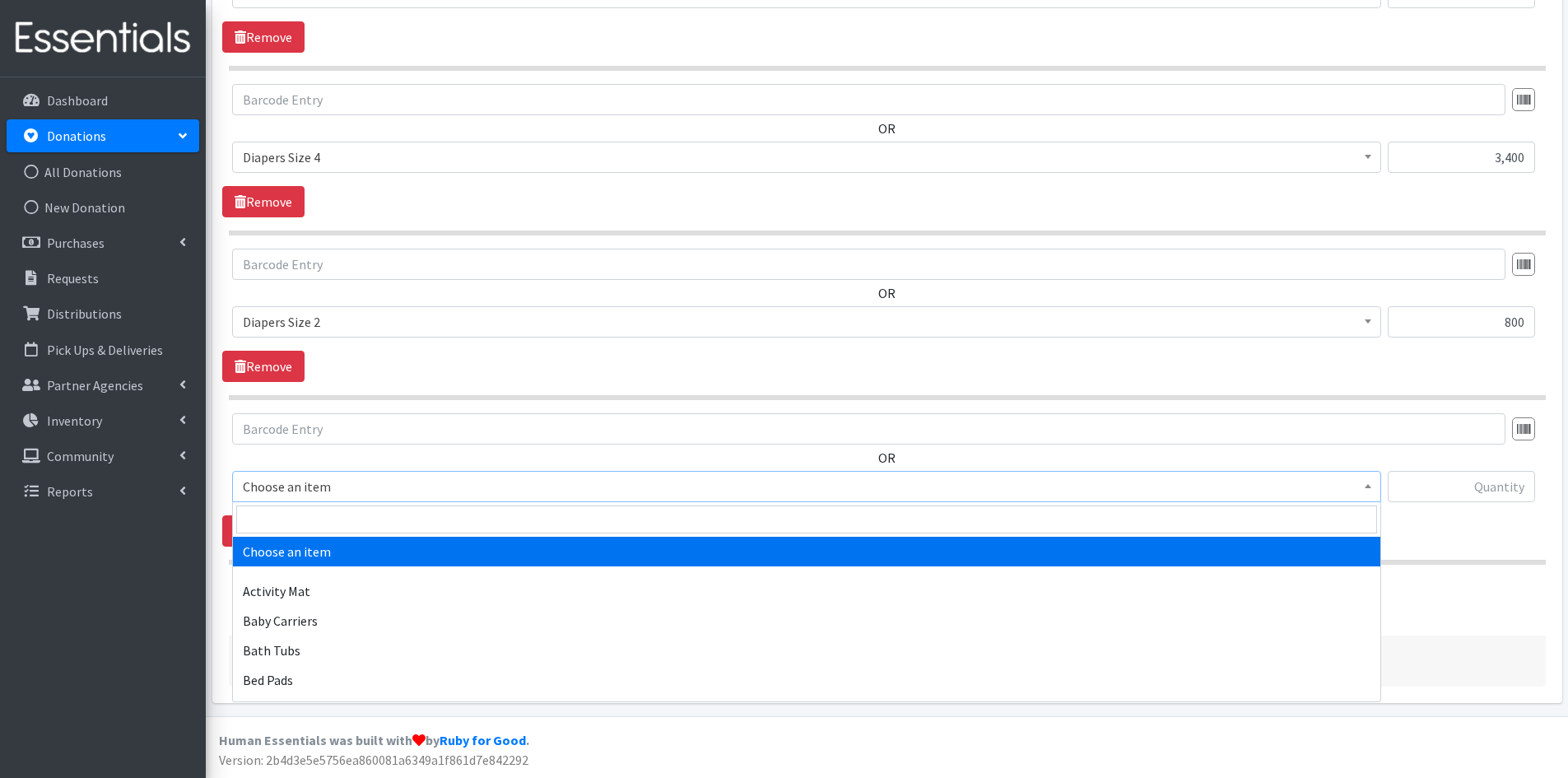
click at [1360, 484] on span at bounding box center [1367, 484] width 16 height 25
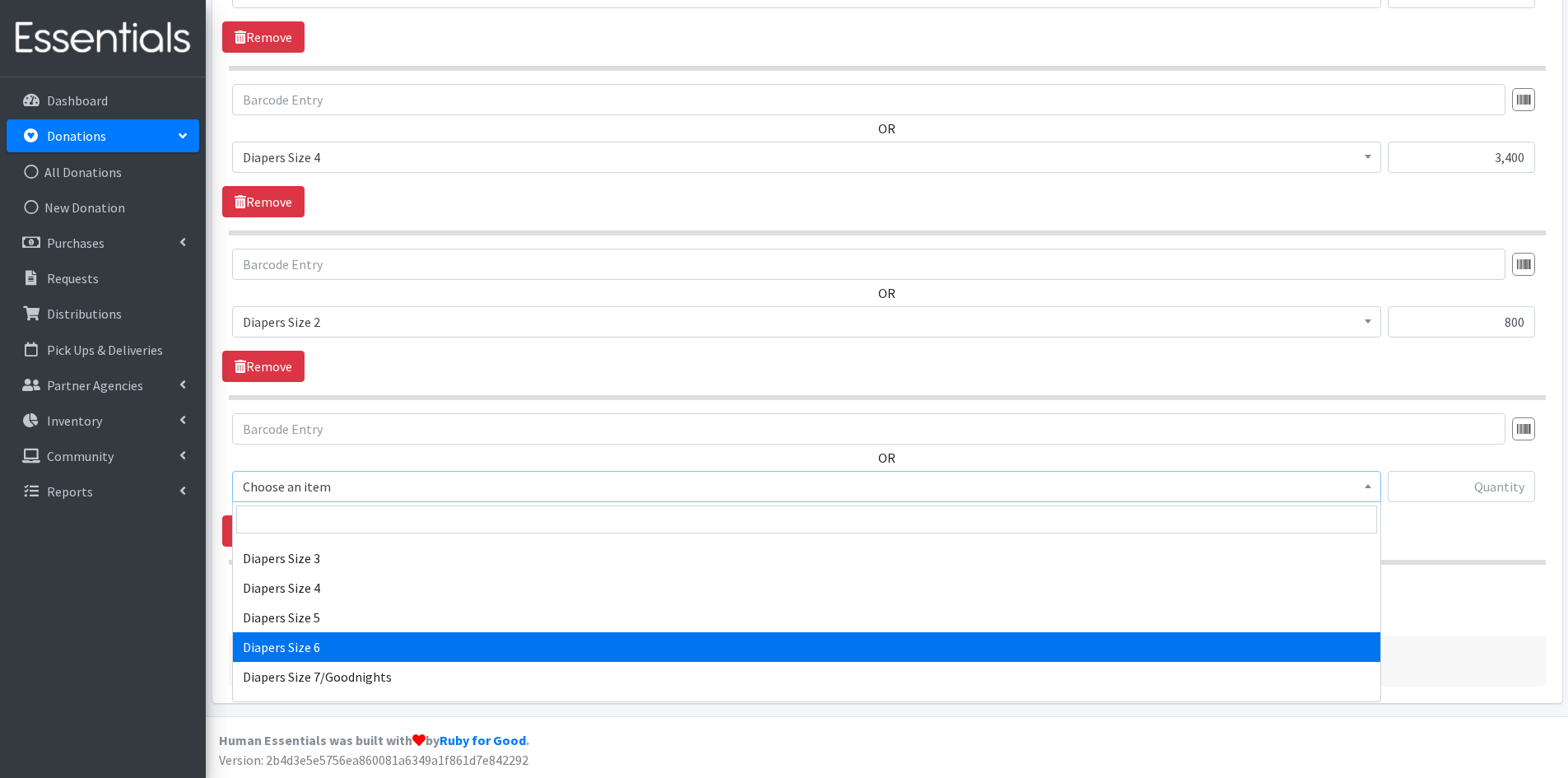
scroll to position [1728, 0]
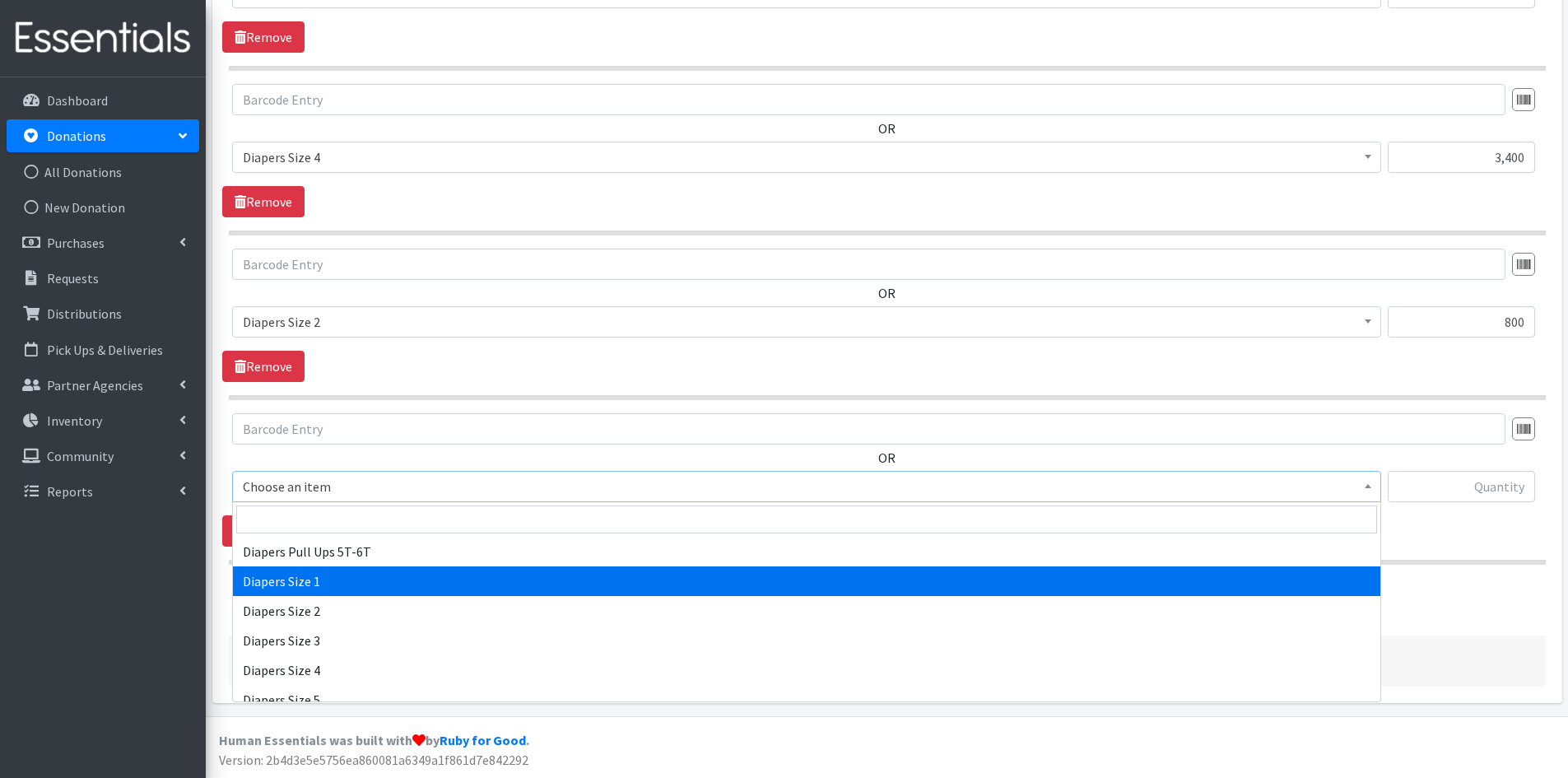
select select "1964"
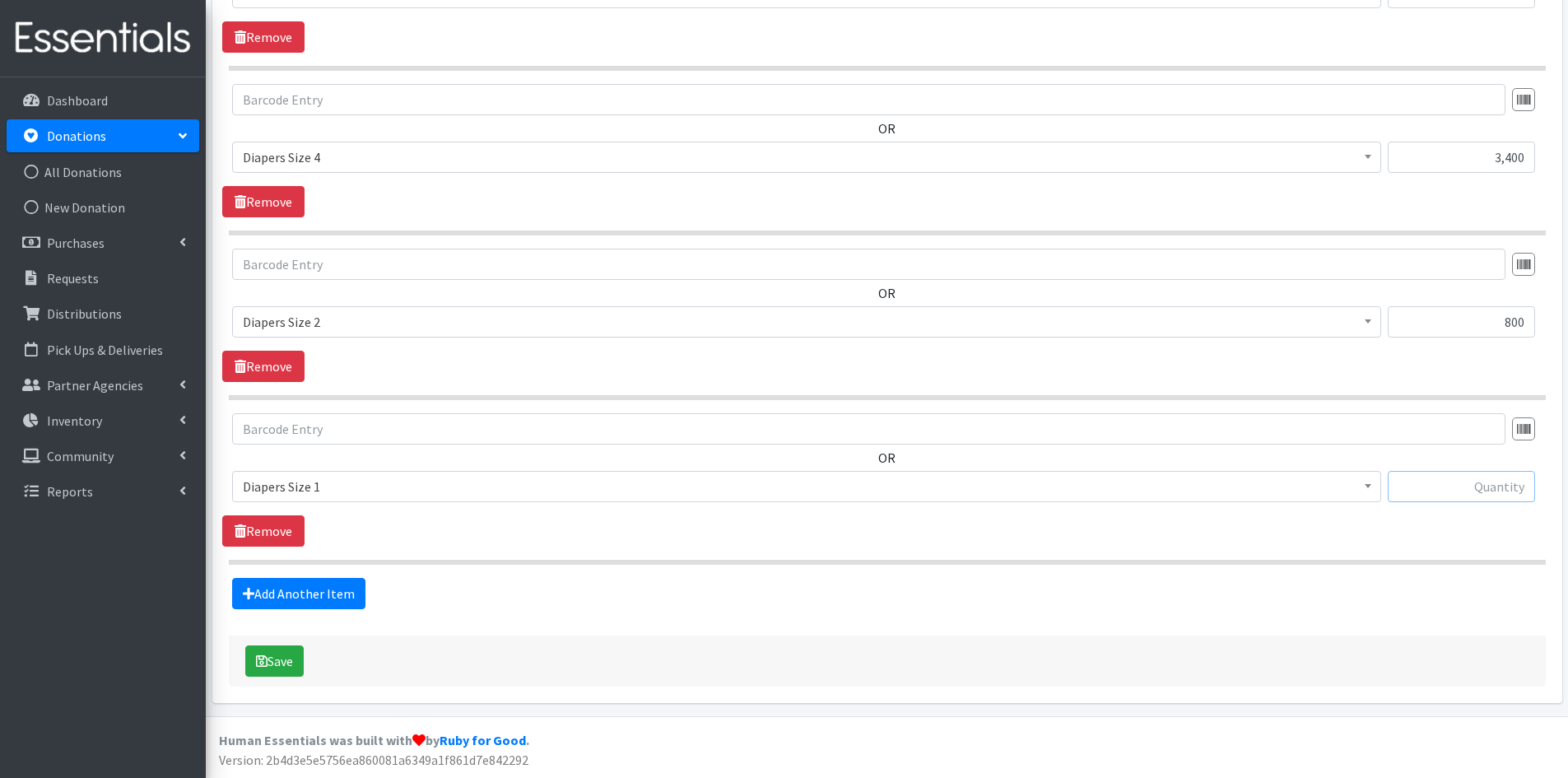
click at [1424, 485] on input "text" at bounding box center [1461, 486] width 147 height 31
type input "1200"
click at [278, 661] on button "Save" at bounding box center [275, 660] width 58 height 31
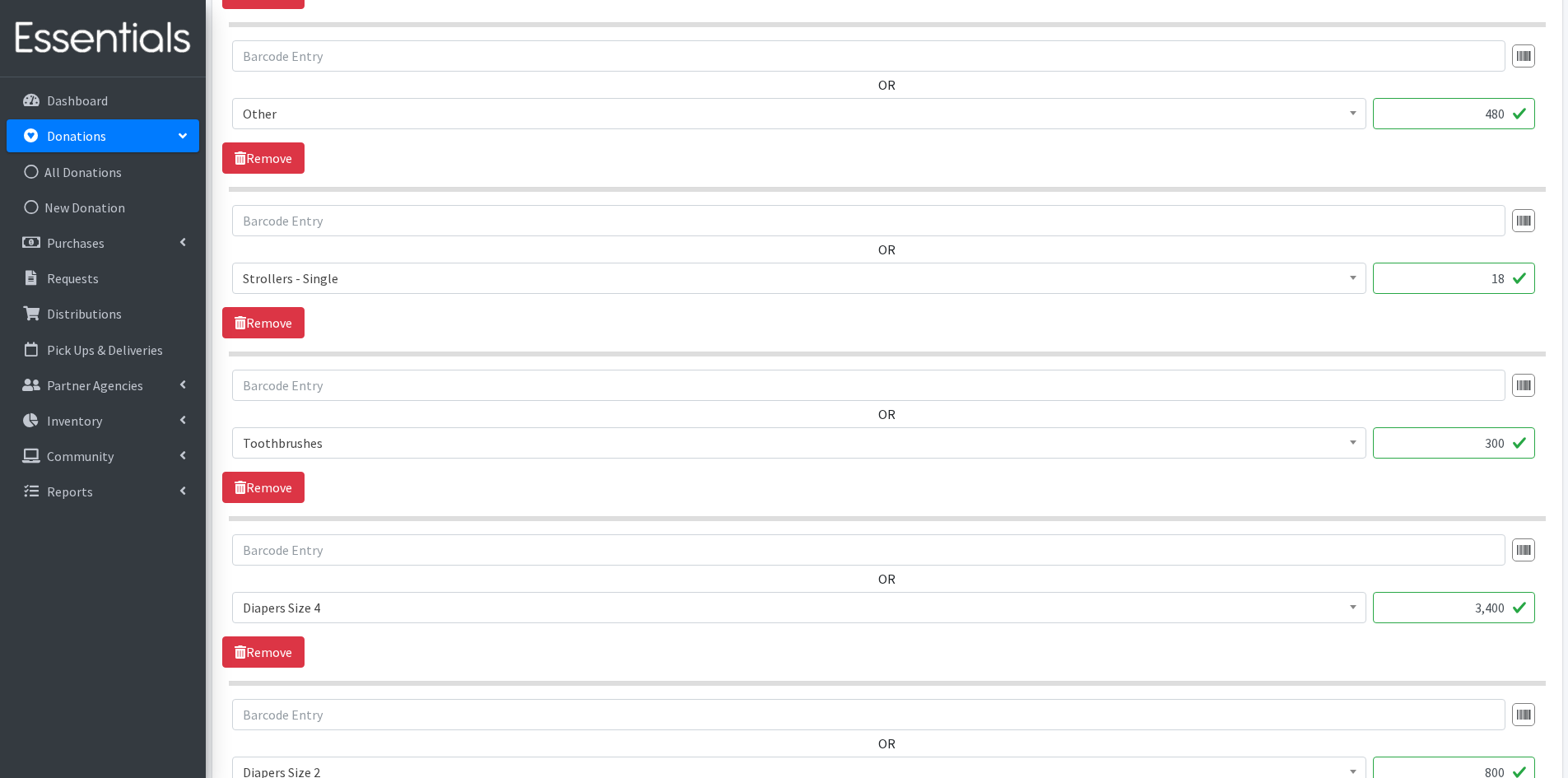
scroll to position [1234, 0]
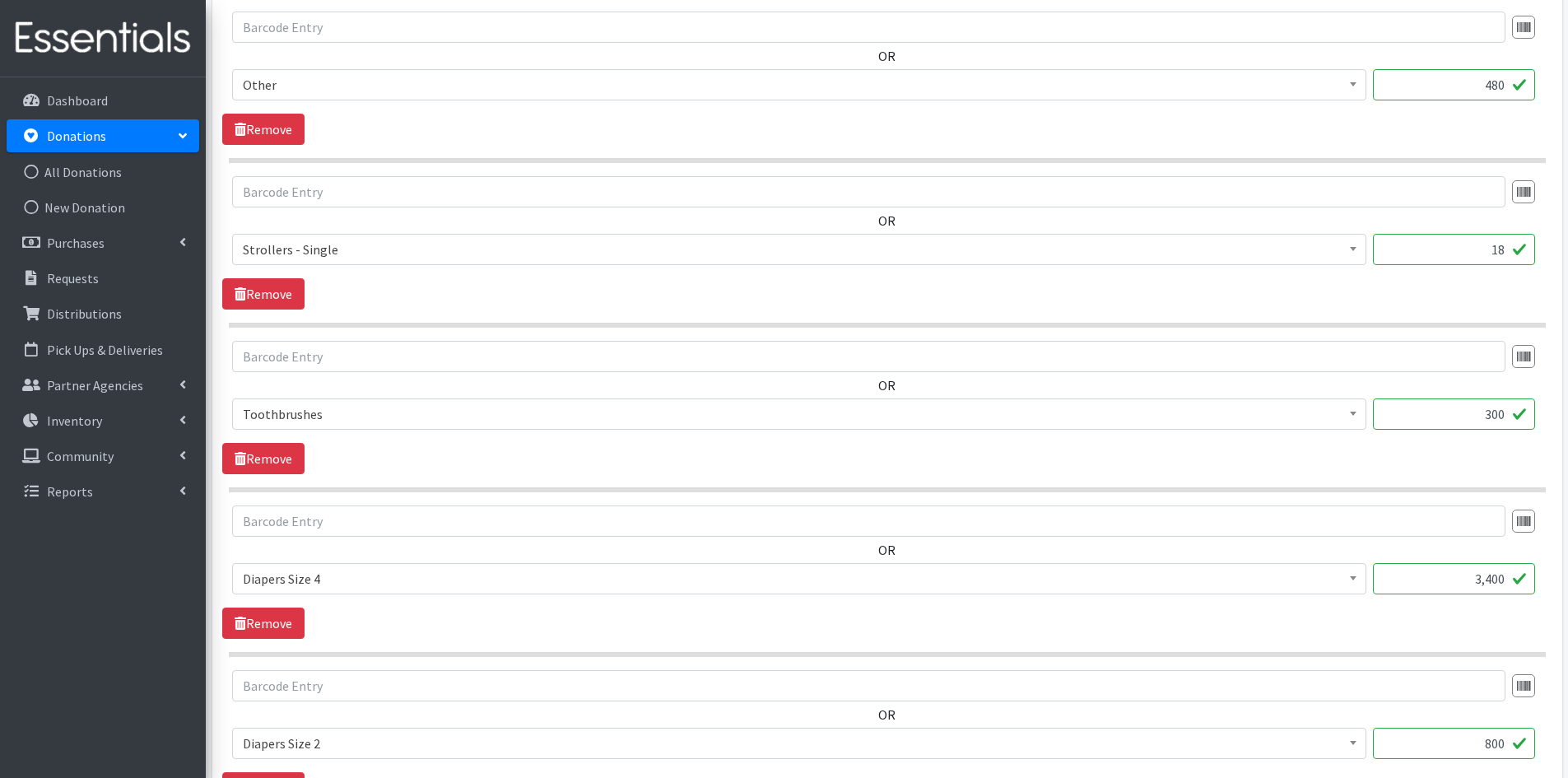
click at [1487, 579] on input "3,400" at bounding box center [1454, 578] width 162 height 31
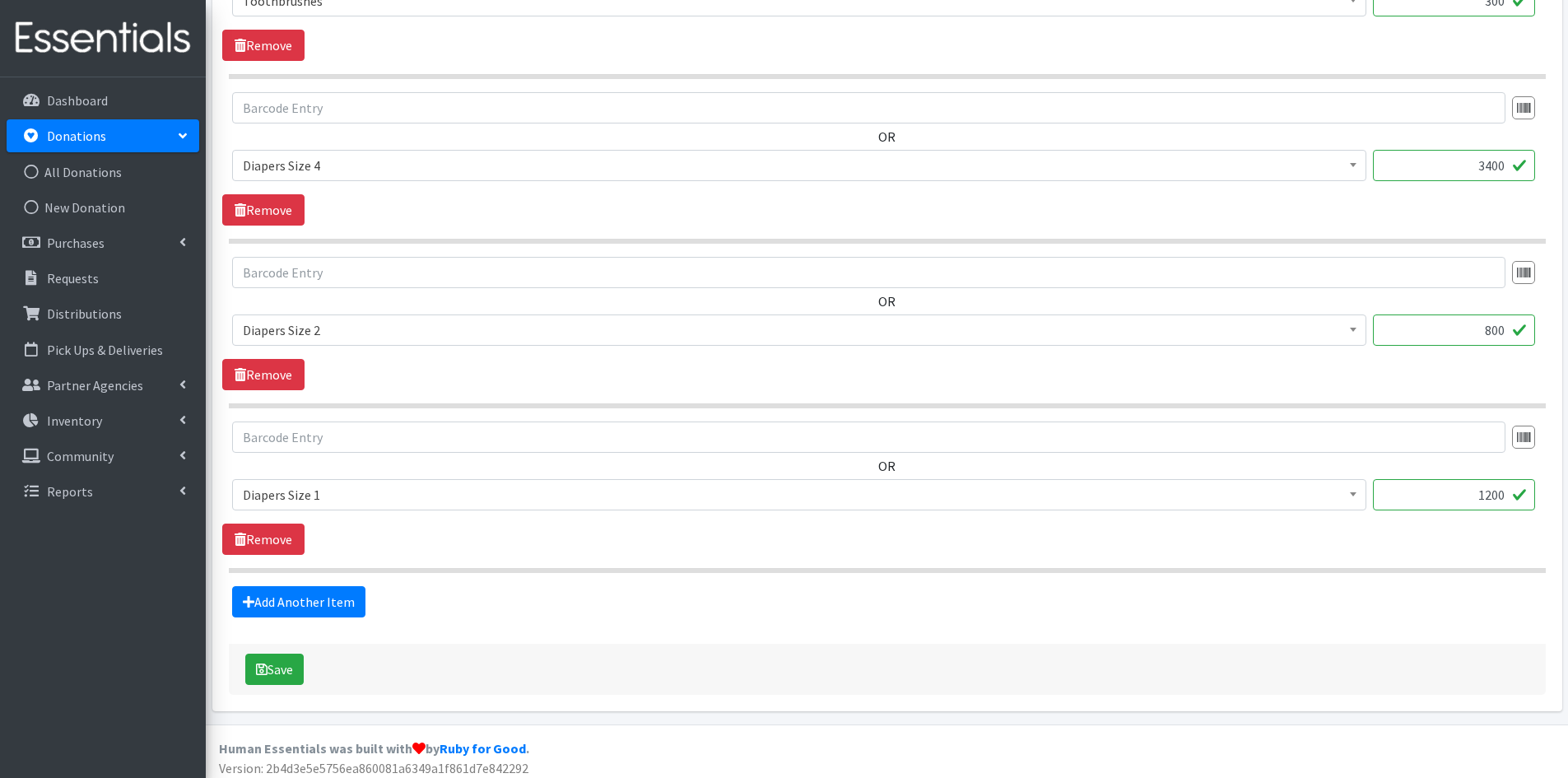
scroll to position [1656, 0]
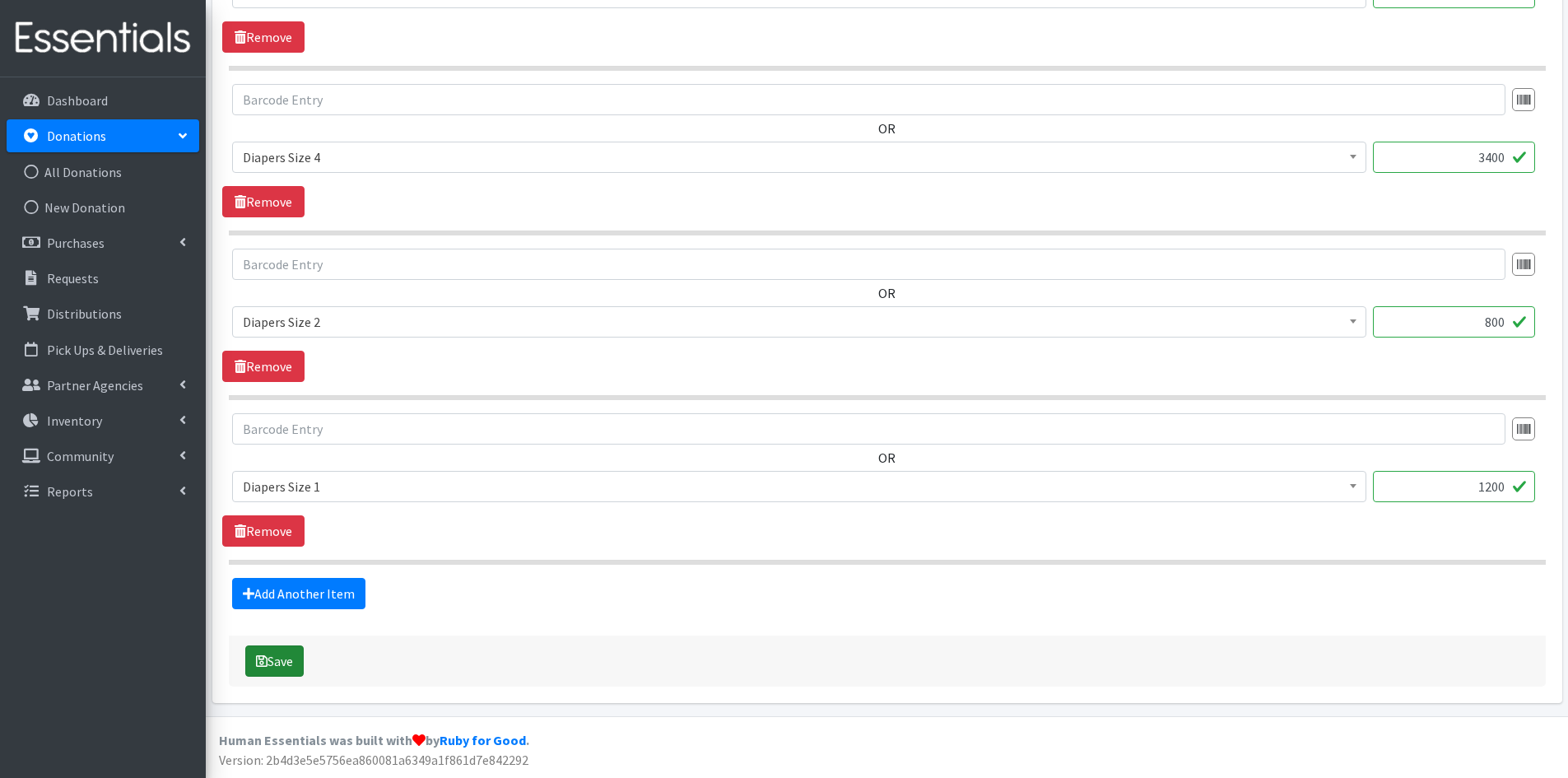
type input "3400"
click at [267, 662] on icon "submit" at bounding box center [262, 661] width 12 height 14
